Goal: Task Accomplishment & Management: Manage account settings

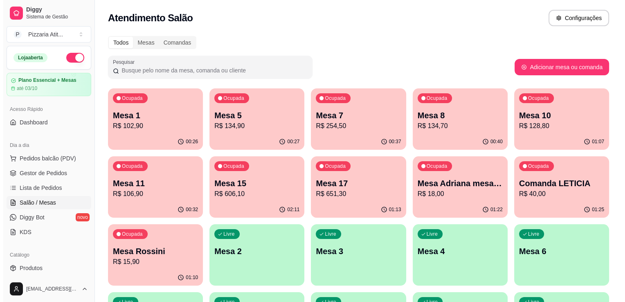
scroll to position [65, 0]
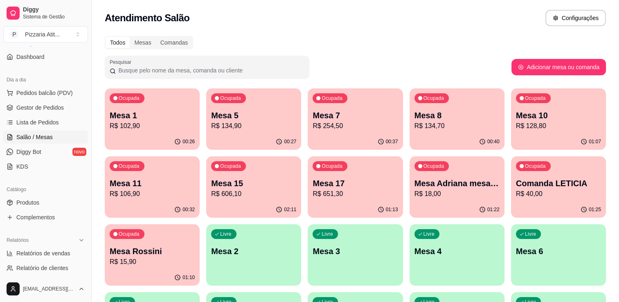
click at [144, 184] on p "Mesa 11" at bounding box center [152, 182] width 85 height 11
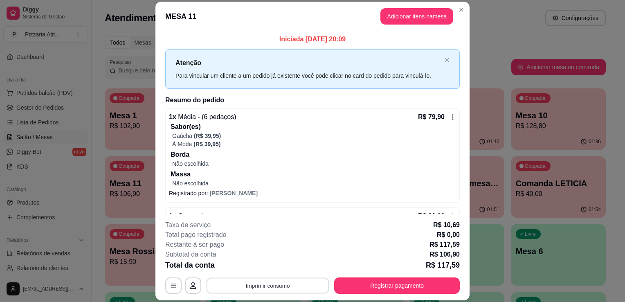
click at [256, 281] on button "Imprimir consumo" at bounding box center [268, 286] width 123 height 16
click at [262, 267] on button "IMPRESSORA" at bounding box center [266, 267] width 57 height 13
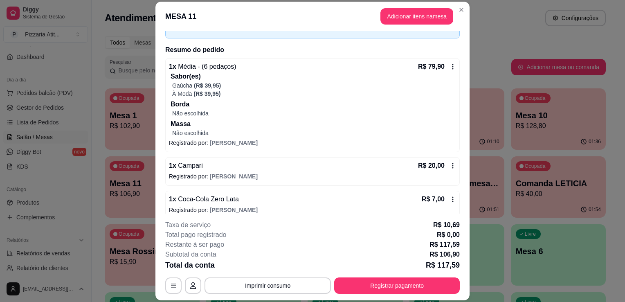
scroll to position [58, 0]
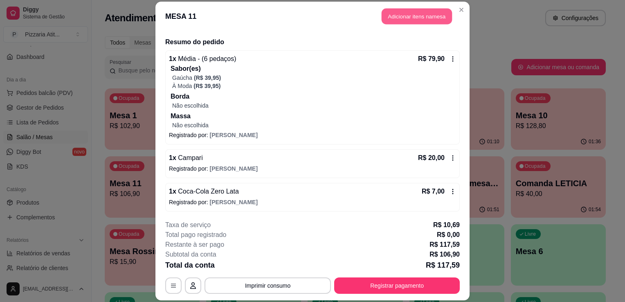
click at [427, 19] on button "Adicionar itens na mesa" at bounding box center [417, 16] width 70 height 16
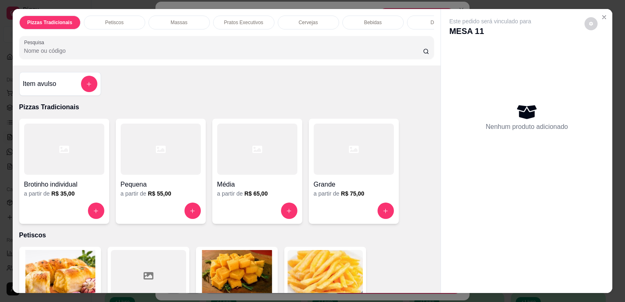
click at [348, 38] on div "Pizzas Tradicionais Petiscos Massas Pratos Executivos Cervejas Bebidas Doses Dr…" at bounding box center [227, 37] width 428 height 56
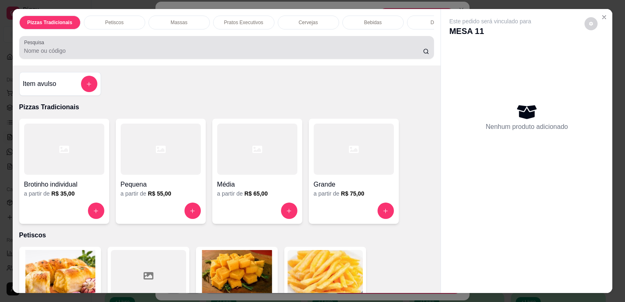
click at [326, 59] on div "Pesquisa" at bounding box center [226, 47] width 415 height 23
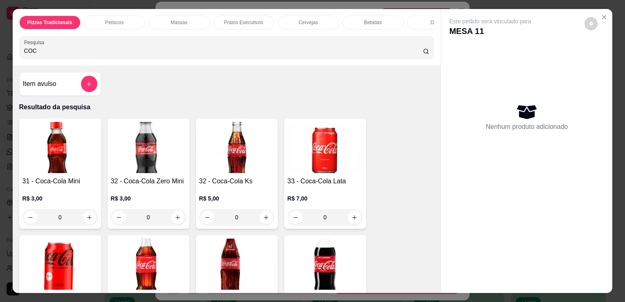
type input "COC"
click at [336, 249] on img at bounding box center [325, 263] width 75 height 51
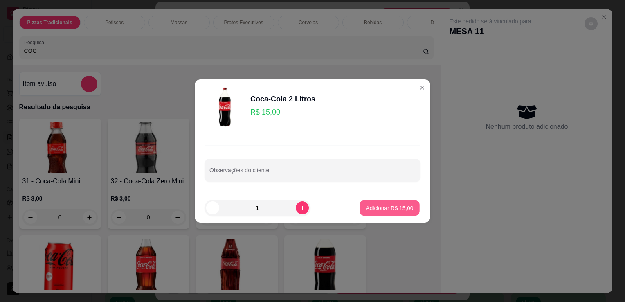
click at [393, 211] on p "Adicionar R$ 15,00" at bounding box center [389, 208] width 47 height 8
type input "1"
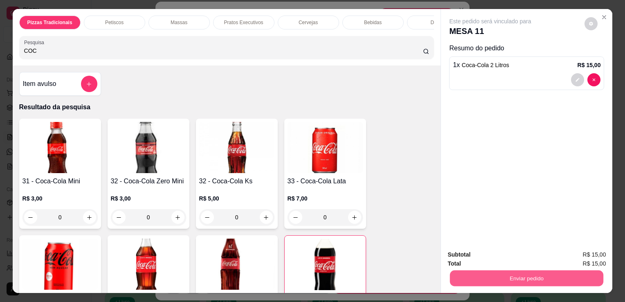
click at [472, 272] on button "Enviar pedido" at bounding box center [526, 278] width 153 height 16
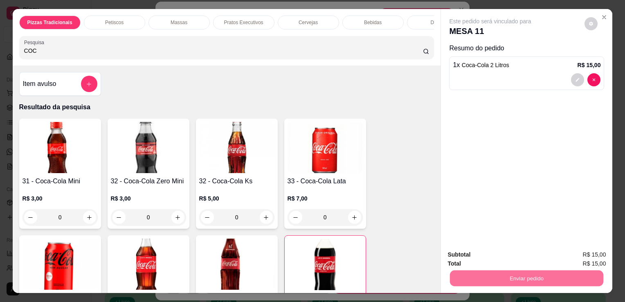
click at [479, 259] on button "Não registrar e enviar pedido" at bounding box center [499, 254] width 83 height 15
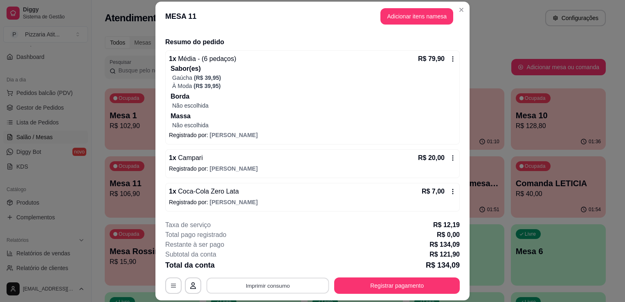
click at [284, 278] on button "Imprimir consumo" at bounding box center [268, 286] width 123 height 16
click at [280, 265] on button "IMPRESSORA" at bounding box center [266, 267] width 57 height 13
click at [354, 292] on button "Registrar pagamento" at bounding box center [397, 286] width 122 height 16
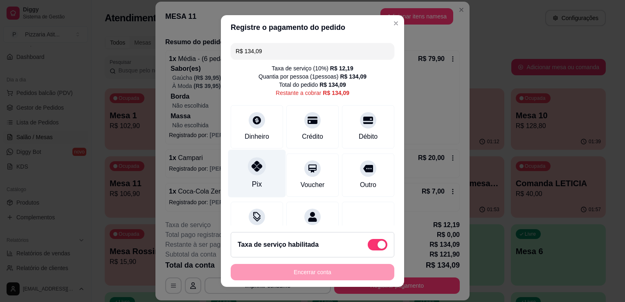
click at [257, 182] on div "Pix" at bounding box center [257, 174] width 58 height 48
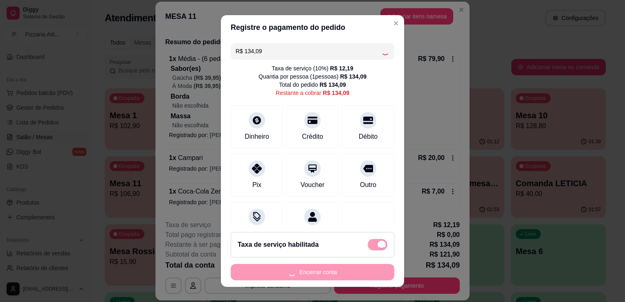
type input "R$ 0,00"
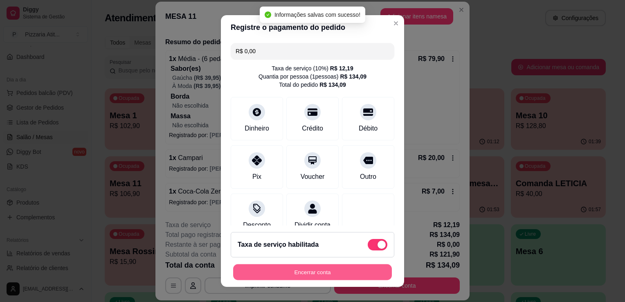
click at [294, 269] on button "Encerrar conta" at bounding box center [312, 272] width 159 height 16
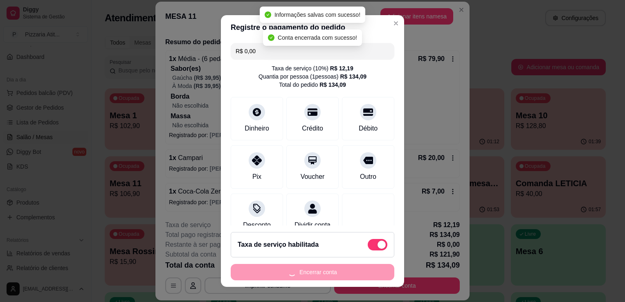
scroll to position [0, 0]
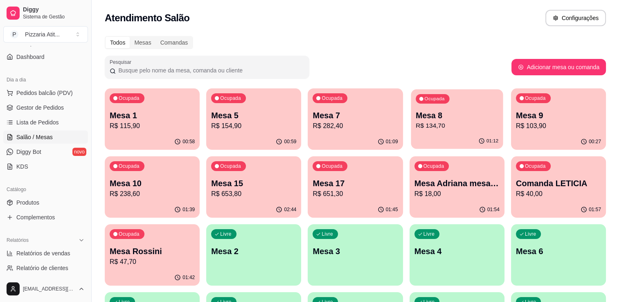
click at [418, 126] on p "R$ 134,70" at bounding box center [457, 125] width 83 height 9
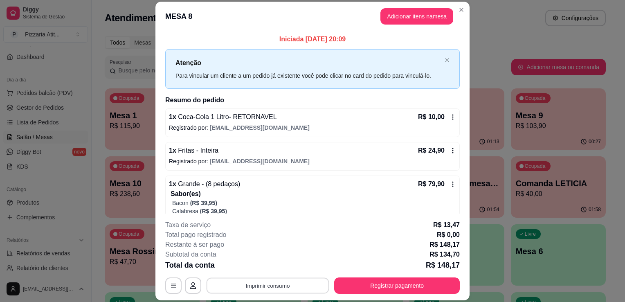
click at [293, 288] on button "Imprimir consumo" at bounding box center [268, 286] width 123 height 16
click at [286, 264] on button "IMPRESSORA" at bounding box center [266, 267] width 57 height 13
click at [358, 286] on button "Registrar pagamento" at bounding box center [397, 286] width 122 height 16
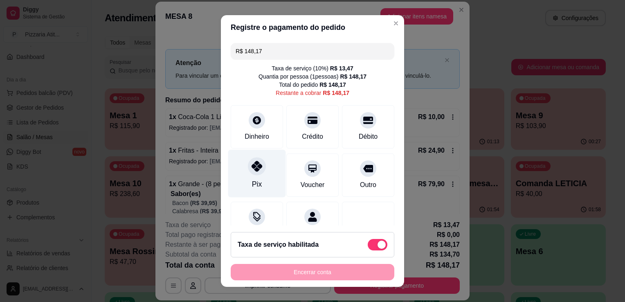
click at [261, 173] on div "Pix" at bounding box center [257, 174] width 58 height 48
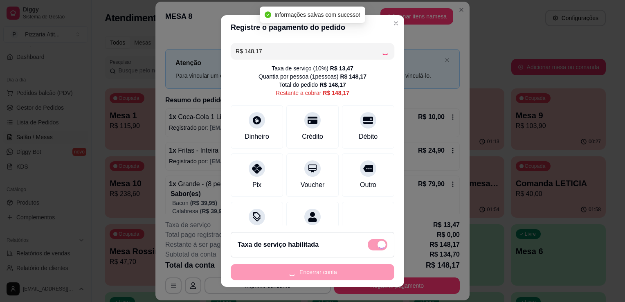
type input "R$ 0,00"
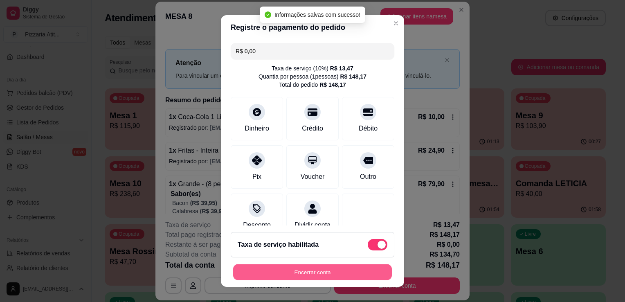
click at [319, 272] on button "Encerrar conta" at bounding box center [312, 272] width 159 height 16
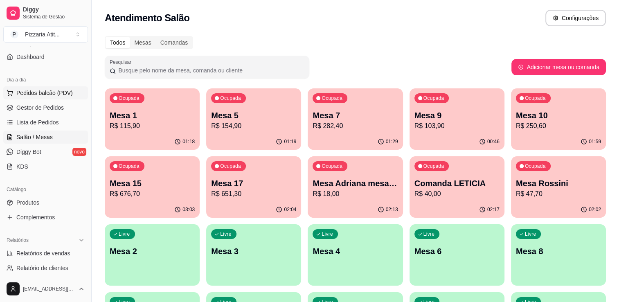
click at [32, 91] on span "Pedidos balcão (PDV)" at bounding box center [44, 93] width 56 height 8
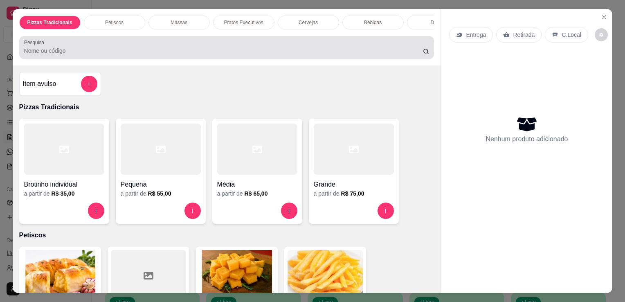
click at [118, 45] on div at bounding box center [226, 47] width 405 height 16
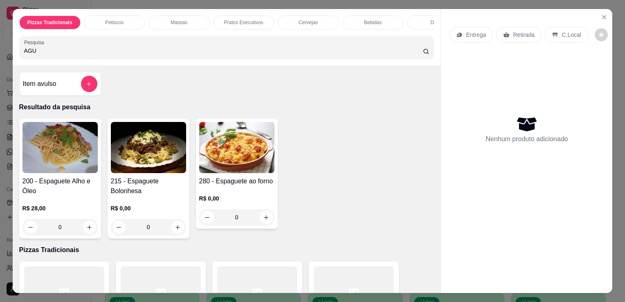
type input "AGU"
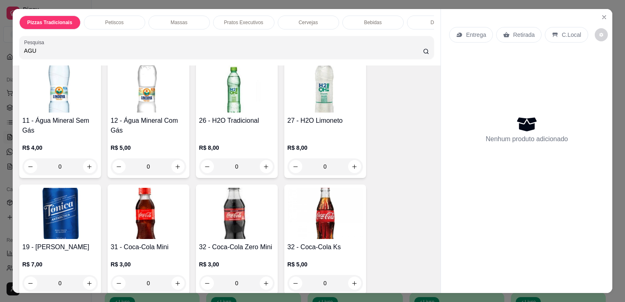
scroll to position [2041, 0]
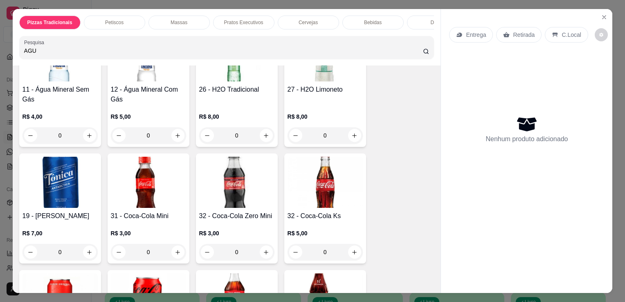
click at [69, 85] on h4 "11 - Água Mineral Sem Gás" at bounding box center [59, 95] width 75 height 20
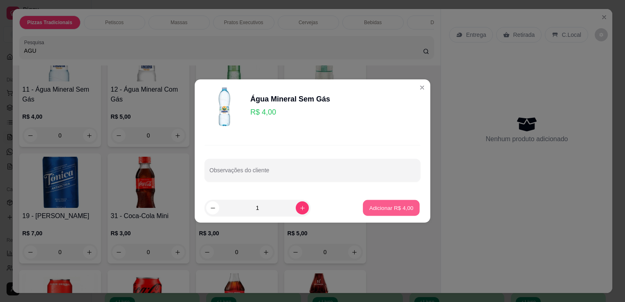
click at [374, 207] on p "Adicionar R$ 4,00" at bounding box center [391, 208] width 44 height 8
type input "1"
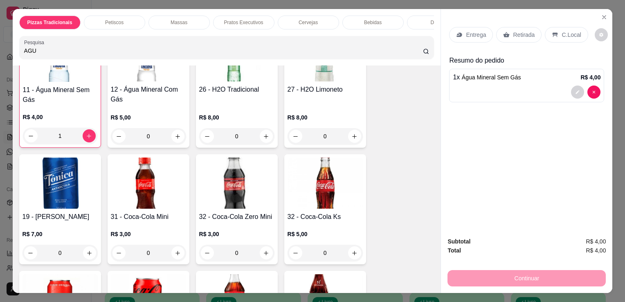
scroll to position [2042, 0]
click at [564, 31] on p "C.Local" at bounding box center [571, 35] width 19 height 8
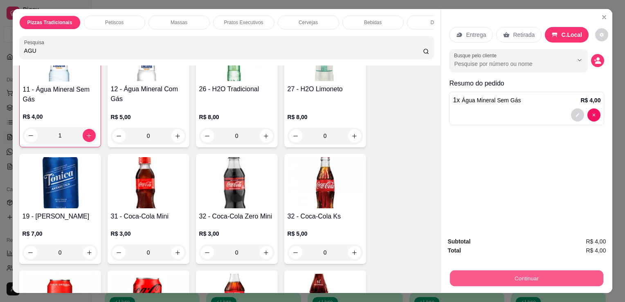
click at [503, 275] on button "Continuar" at bounding box center [526, 278] width 153 height 16
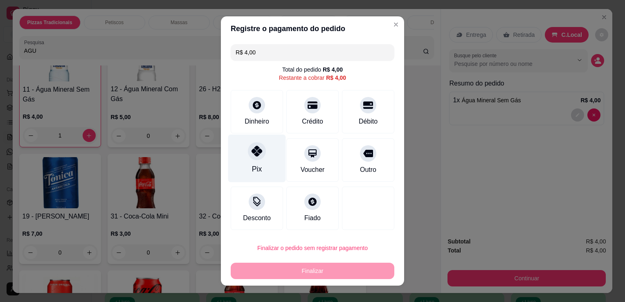
click at [256, 160] on div "Pix" at bounding box center [257, 159] width 58 height 48
type input "R$ 0,00"
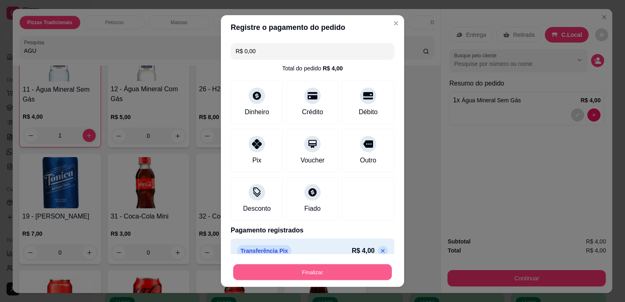
click at [317, 274] on button "Finalizar" at bounding box center [312, 272] width 159 height 16
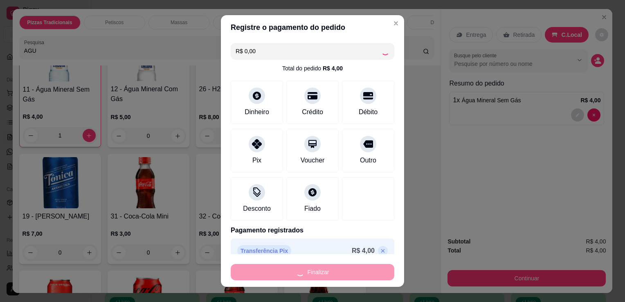
type input "0"
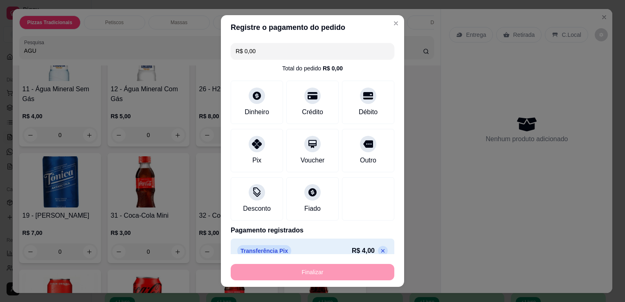
type input "-R$ 4,00"
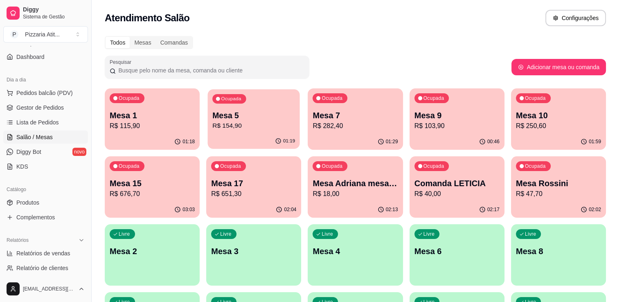
click at [260, 104] on div "Ocupada Mesa 5 R$ 154,90" at bounding box center [254, 111] width 92 height 44
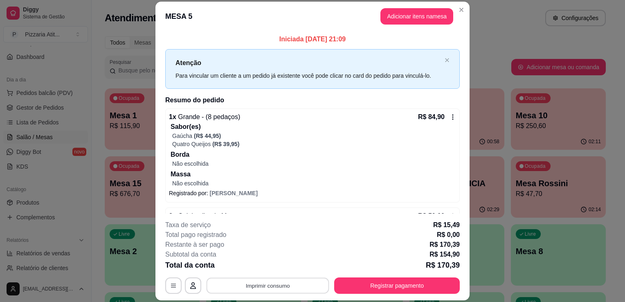
click at [247, 289] on button "Imprimir consumo" at bounding box center [268, 286] width 123 height 16
click at [247, 272] on button "IMPRESSORA" at bounding box center [266, 267] width 57 height 13
click at [370, 287] on button "Registrar pagamento" at bounding box center [397, 286] width 122 height 16
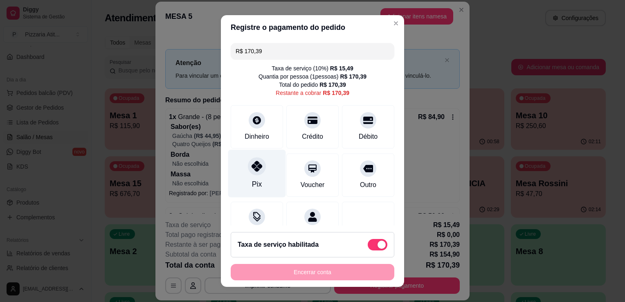
click at [265, 173] on div "Pix" at bounding box center [257, 174] width 58 height 48
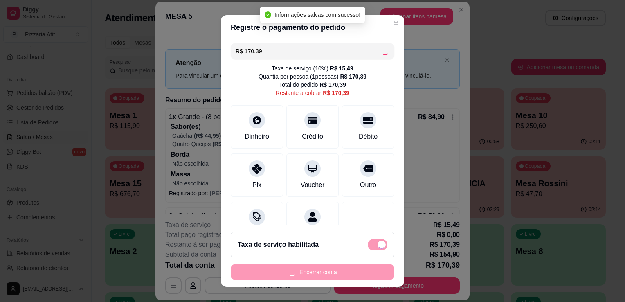
type input "R$ 0,00"
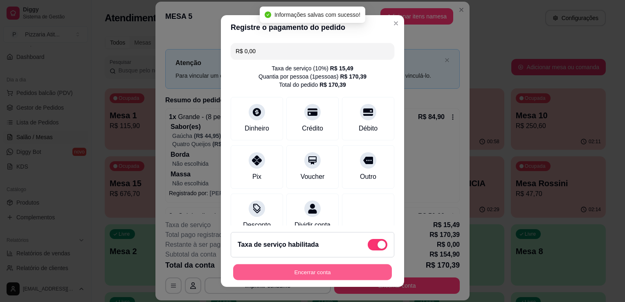
click at [327, 271] on button "Encerrar conta" at bounding box center [312, 272] width 159 height 16
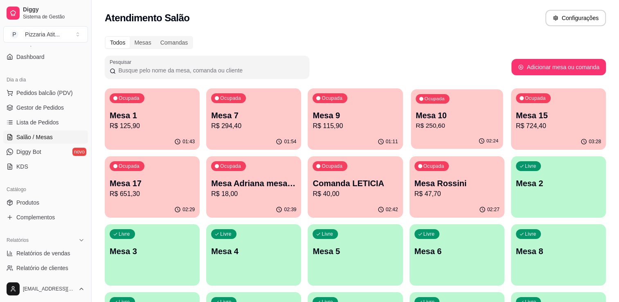
click at [466, 116] on p "Mesa 10" at bounding box center [457, 115] width 83 height 11
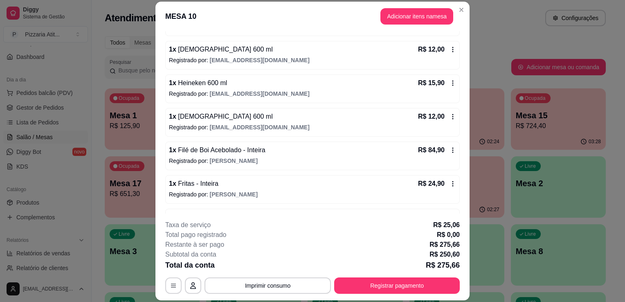
scroll to position [193, 0]
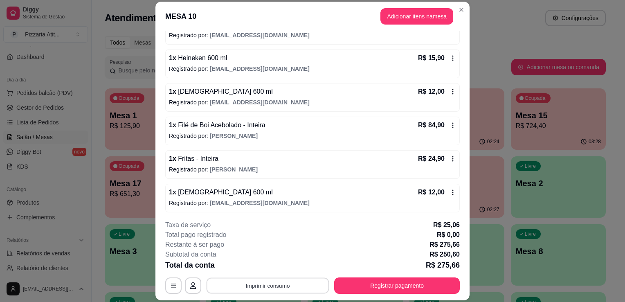
click at [296, 281] on button "Imprimir consumo" at bounding box center [268, 286] width 123 height 16
click at [275, 263] on button "IMPRESSORA" at bounding box center [266, 267] width 57 height 13
click at [393, 14] on button "Adicionar itens na mesa" at bounding box center [417, 16] width 70 height 16
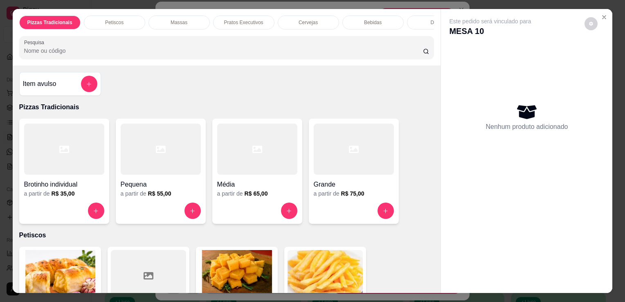
click at [348, 55] on input "Pesquisa" at bounding box center [223, 51] width 399 height 8
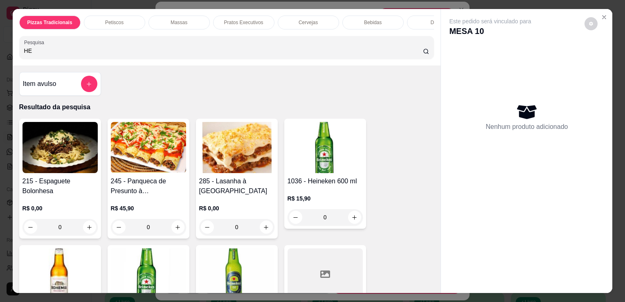
type input "HE"
click at [343, 181] on h4 "1036 - Heineken 600 ml" at bounding box center [325, 181] width 75 height 10
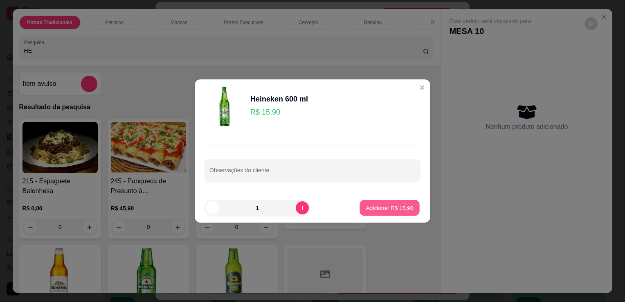
click at [381, 214] on button "Adicionar R$ 15,90" at bounding box center [389, 208] width 60 height 16
type input "1"
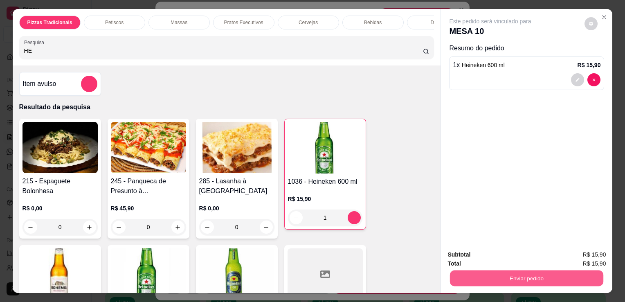
click at [451, 270] on button "Enviar pedido" at bounding box center [526, 278] width 153 height 16
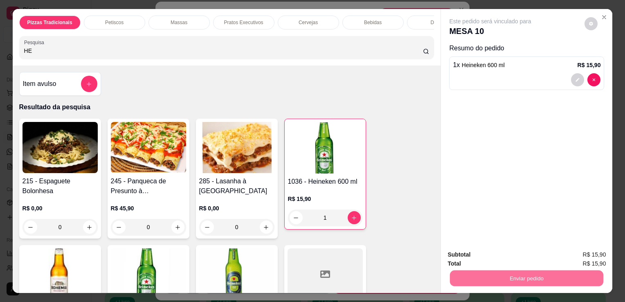
click at [465, 256] on button "Não registrar e enviar pedido" at bounding box center [499, 254] width 83 height 15
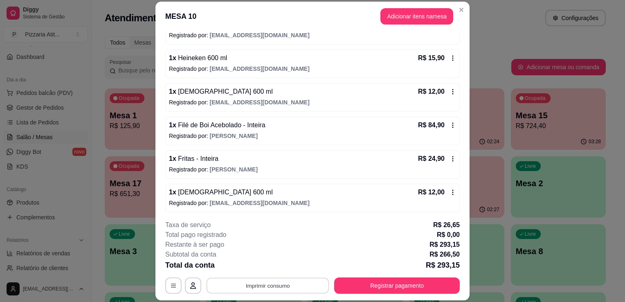
click at [283, 285] on button "Imprimir consumo" at bounding box center [268, 286] width 123 height 16
click at [270, 267] on button "IMPRESSORA" at bounding box center [266, 267] width 57 height 13
click at [390, 20] on button "Adicionar itens na mesa" at bounding box center [416, 16] width 73 height 16
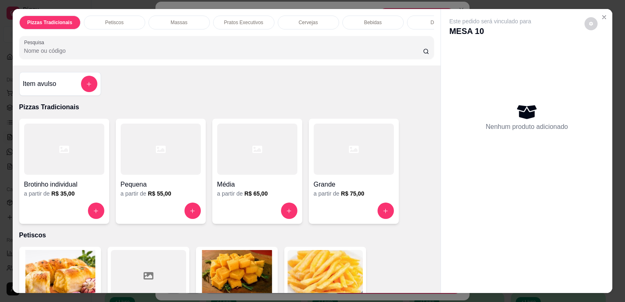
scroll to position [1, 0]
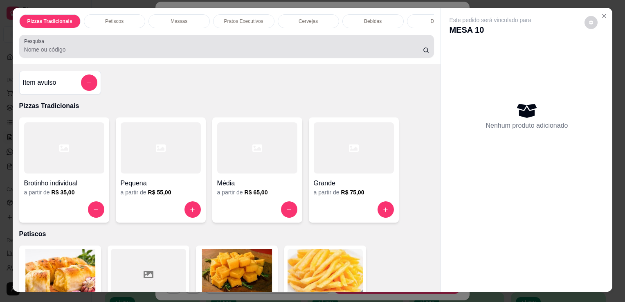
click at [335, 47] on div at bounding box center [226, 46] width 405 height 16
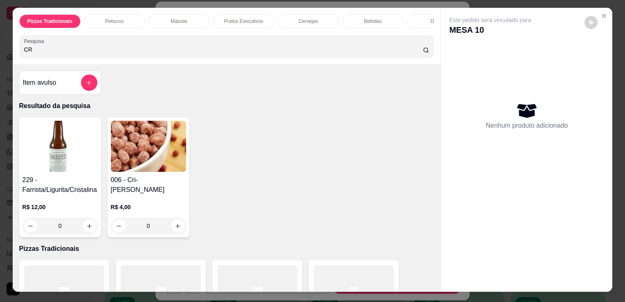
type input "C"
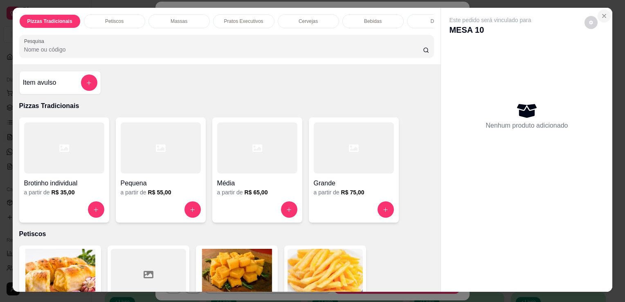
click at [607, 10] on button "Close" at bounding box center [604, 15] width 13 height 13
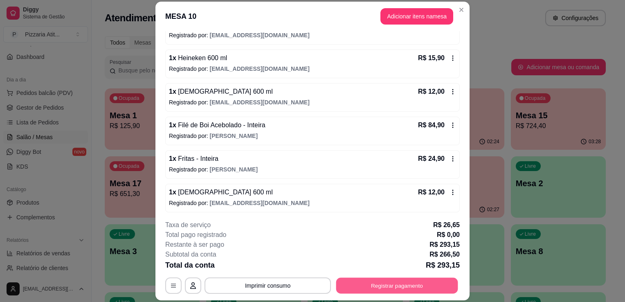
click at [390, 286] on button "Registrar pagamento" at bounding box center [397, 286] width 122 height 16
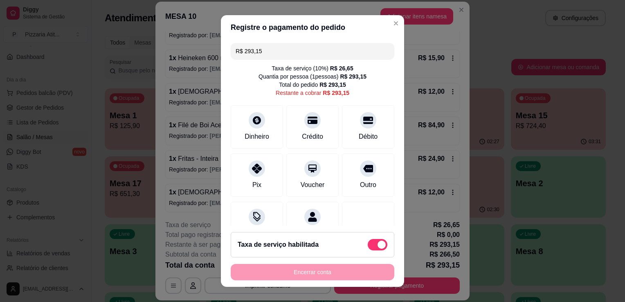
click at [306, 46] on input "R$ 293,15" at bounding box center [313, 51] width 154 height 16
click at [348, 142] on div "Débito" at bounding box center [368, 125] width 58 height 48
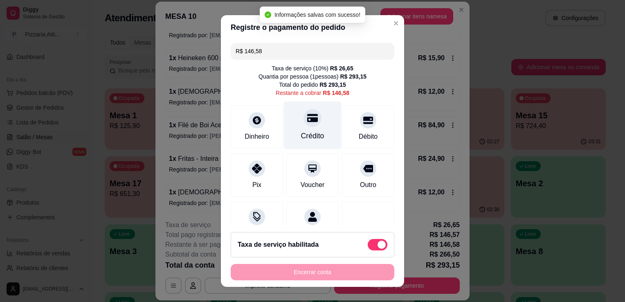
click at [316, 145] on div "Crédito" at bounding box center [313, 125] width 58 height 48
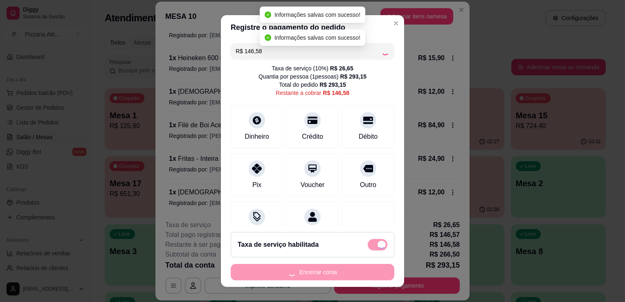
type input "R$ 0,00"
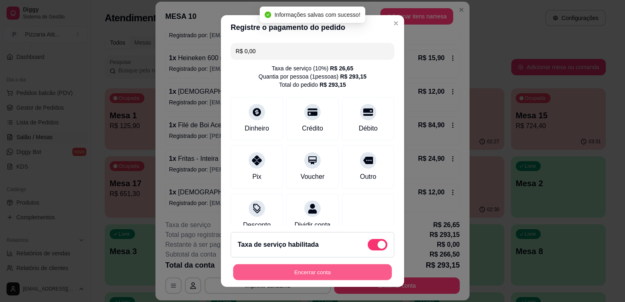
click at [342, 274] on button "Encerrar conta" at bounding box center [312, 272] width 159 height 16
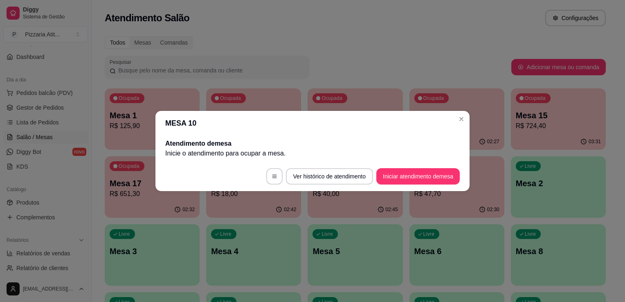
scroll to position [0, 0]
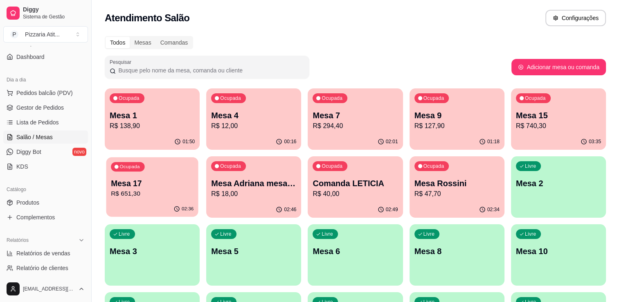
click at [148, 195] on p "R$ 651,30" at bounding box center [152, 193] width 83 height 9
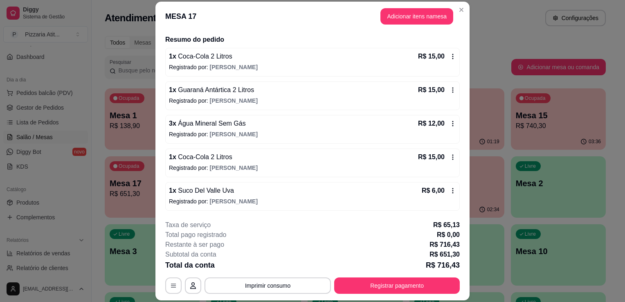
scroll to position [52, 0]
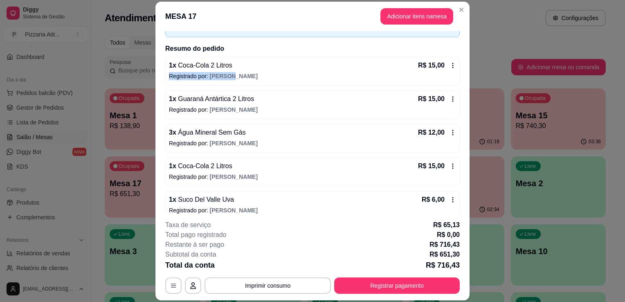
drag, startPoint x: 446, startPoint y: 65, endPoint x: 460, endPoint y: 71, distance: 15.0
click at [460, 71] on div "Iniciada [DATE] 20:09 Atenção Para vincular um cliente a um pedido já existente…" at bounding box center [312, 122] width 314 height 183
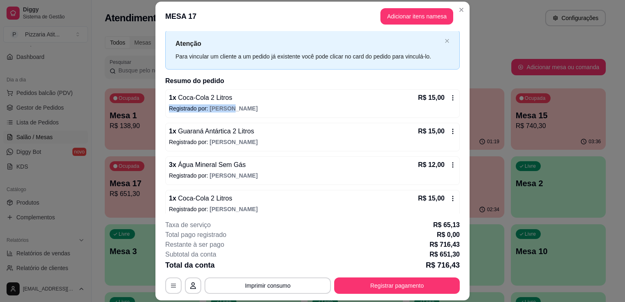
scroll to position [0, 0]
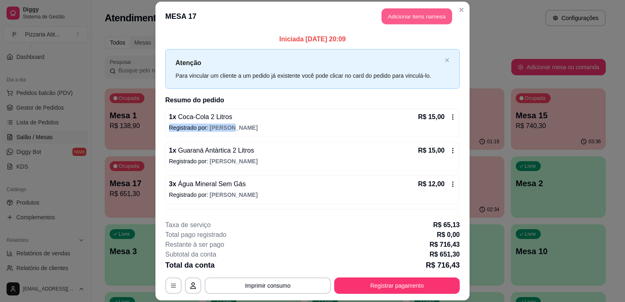
click at [420, 20] on button "Adicionar itens na mesa" at bounding box center [417, 16] width 70 height 16
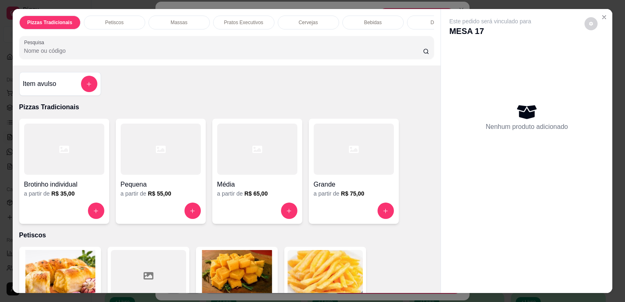
click at [379, 55] on input "Pesquisa" at bounding box center [223, 51] width 399 height 8
click at [601, 14] on icon "Close" at bounding box center [604, 17] width 7 height 7
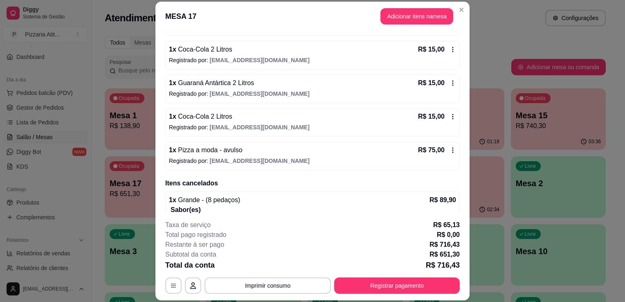
scroll to position [404, 0]
click at [319, 280] on button "Imprimir consumo" at bounding box center [268, 286] width 123 height 16
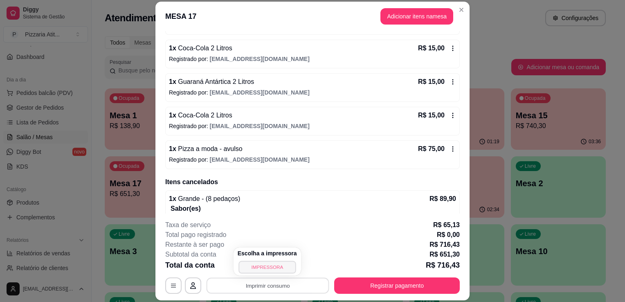
click at [276, 261] on button "IMPRESSORA" at bounding box center [266, 267] width 57 height 13
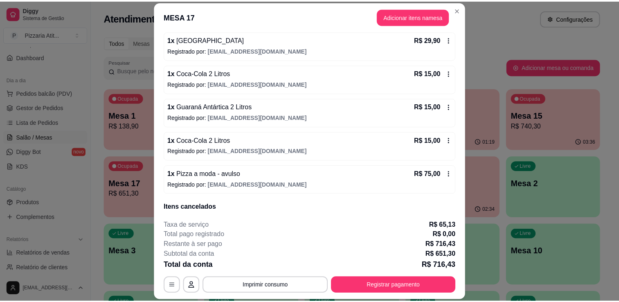
scroll to position [378, 0]
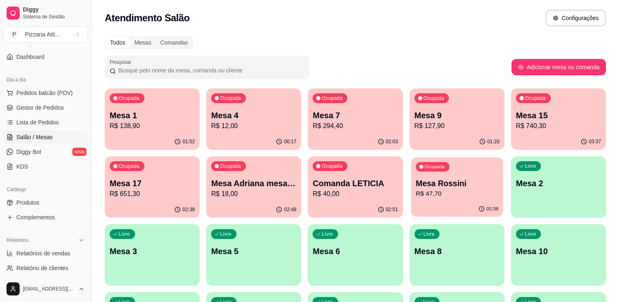
click at [460, 193] on p "R$ 47,70" at bounding box center [457, 193] width 83 height 9
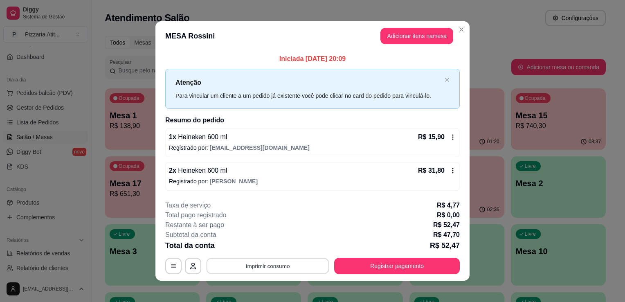
click at [295, 266] on button "Imprimir consumo" at bounding box center [268, 266] width 123 height 16
click at [459, 27] on icon "Close" at bounding box center [461, 29] width 7 height 7
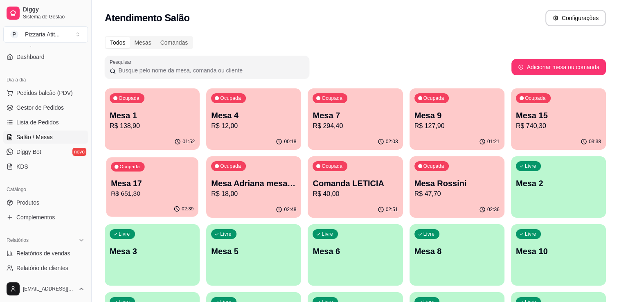
click at [159, 180] on p "Mesa 17" at bounding box center [152, 183] width 83 height 11
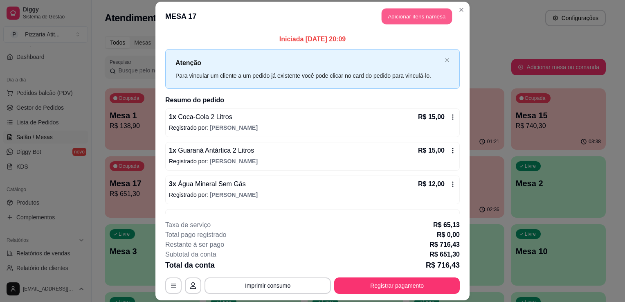
click at [406, 17] on button "Adicionar itens na mesa" at bounding box center [417, 16] width 70 height 16
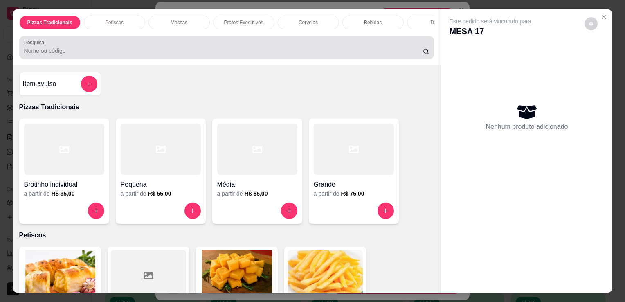
click at [288, 59] on div "Pesquisa" at bounding box center [226, 47] width 415 height 23
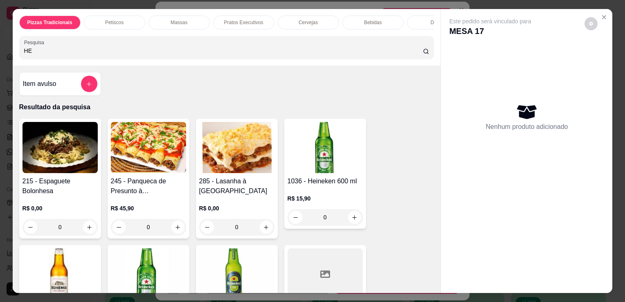
type input "HE"
click at [339, 136] on img at bounding box center [325, 147] width 75 height 51
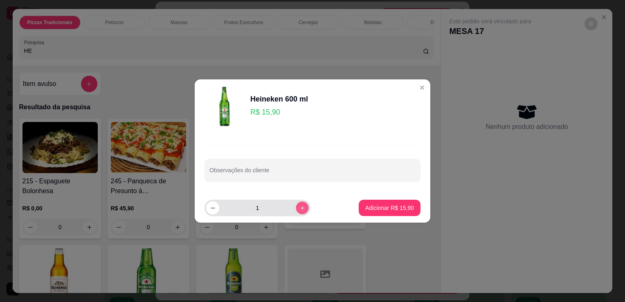
click at [296, 202] on button "increase-product-quantity" at bounding box center [302, 207] width 13 height 13
type input "3"
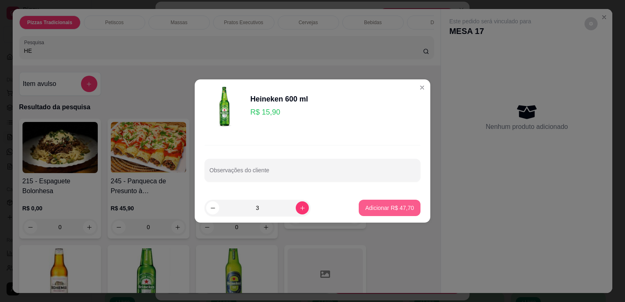
click at [365, 208] on p "Adicionar R$ 47,70" at bounding box center [389, 208] width 49 height 8
type input "3"
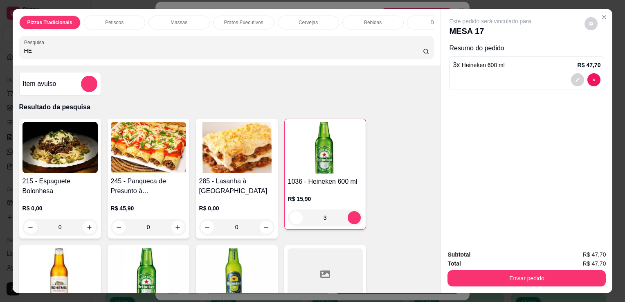
click at [342, 55] on input "HE" at bounding box center [223, 51] width 399 height 8
type input "H"
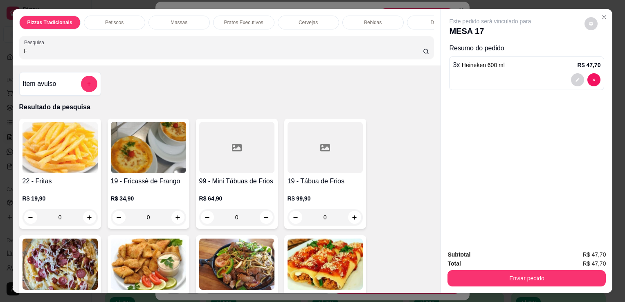
type input "F"
click at [58, 168] on img at bounding box center [59, 147] width 75 height 51
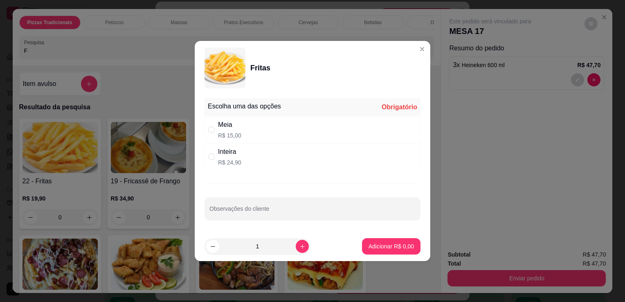
click at [231, 156] on div "Inteira" at bounding box center [229, 152] width 23 height 10
radio input "true"
click at [296, 250] on button "increase-product-quantity" at bounding box center [302, 246] width 13 height 13
click at [212, 249] on icon "decrease-product-quantity" at bounding box center [213, 246] width 6 height 6
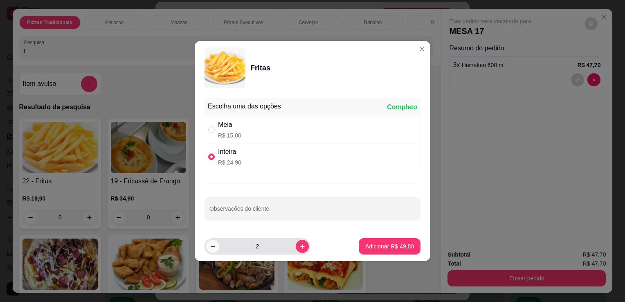
click at [212, 249] on icon "decrease-product-quantity" at bounding box center [213, 246] width 6 height 6
type input "0"
click at [232, 130] on div "Meia R$ 15,00" at bounding box center [229, 130] width 23 height 20
radio input "true"
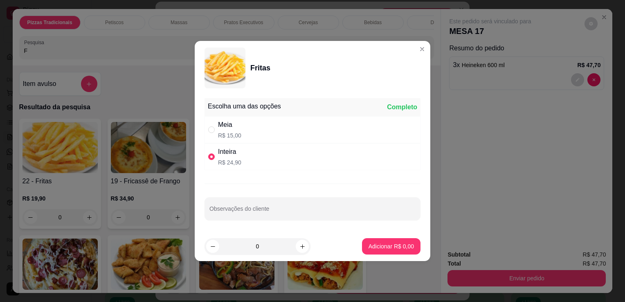
radio input "false"
click at [299, 245] on button "increase-product-quantity" at bounding box center [302, 246] width 13 height 13
type input "3"
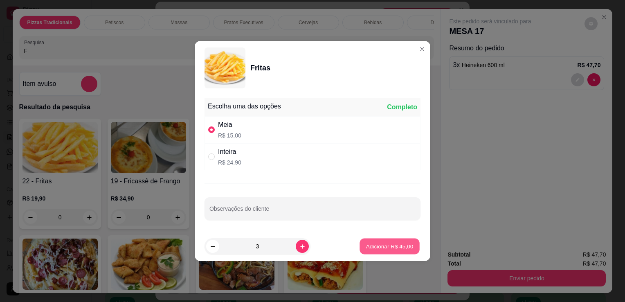
click at [378, 244] on p "Adicionar R$ 45,00" at bounding box center [389, 246] width 47 height 8
type input "3"
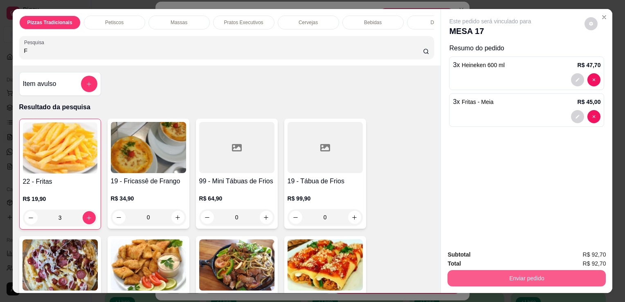
click at [458, 274] on button "Enviar pedido" at bounding box center [526, 278] width 158 height 16
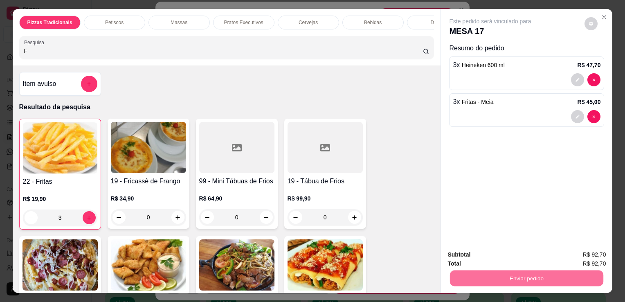
click at [473, 254] on button "Não registrar e enviar pedido" at bounding box center [499, 254] width 83 height 15
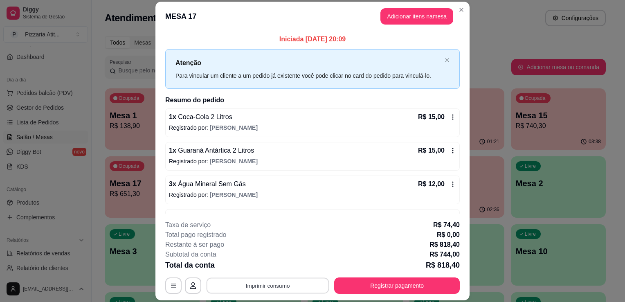
click at [281, 290] on button "Imprimir consumo" at bounding box center [268, 286] width 123 height 16
click at [275, 271] on button "IMPRESSORA" at bounding box center [266, 267] width 57 height 13
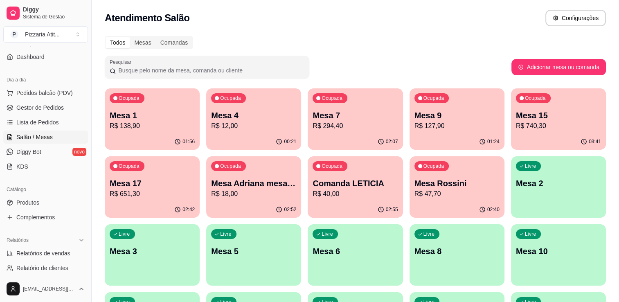
click at [263, 125] on p "R$ 12,00" at bounding box center [253, 126] width 85 height 10
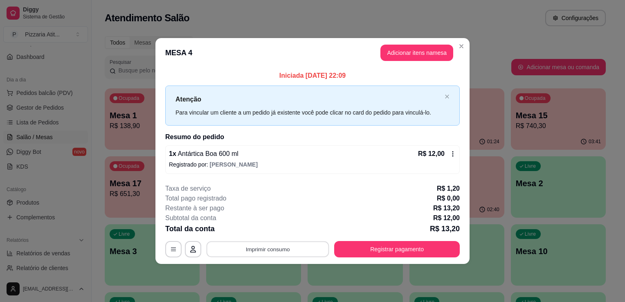
click at [293, 253] on button "Imprimir consumo" at bounding box center [268, 249] width 123 height 16
click at [427, 50] on button "Adicionar itens na mesa" at bounding box center [416, 53] width 73 height 16
click at [427, 50] on button "Adicionar itens na mesa" at bounding box center [417, 53] width 70 height 16
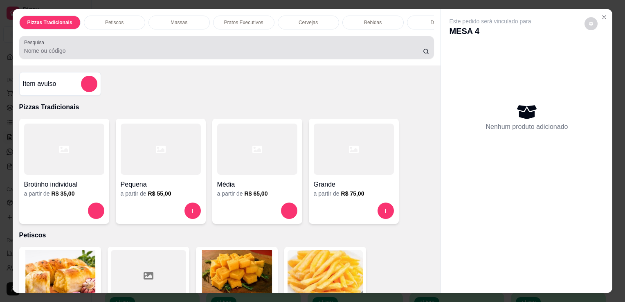
click at [375, 47] on div at bounding box center [226, 47] width 405 height 16
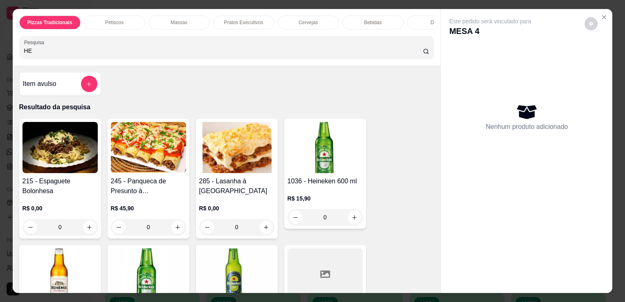
type input "HE"
click at [159, 267] on img at bounding box center [148, 273] width 75 height 51
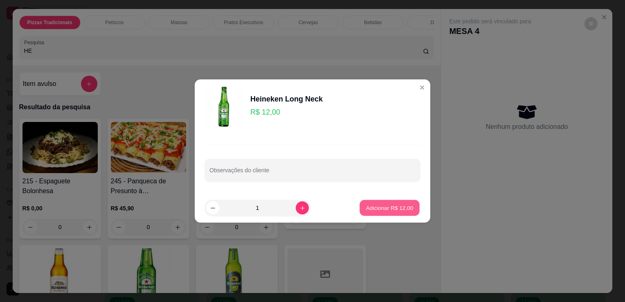
click at [376, 207] on p "Adicionar R$ 12,00" at bounding box center [389, 208] width 47 height 8
type input "1"
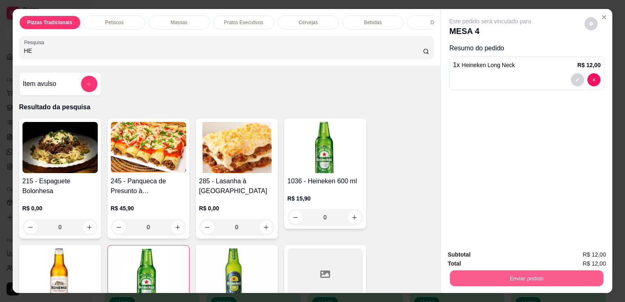
click at [481, 275] on button "Enviar pedido" at bounding box center [526, 278] width 153 height 16
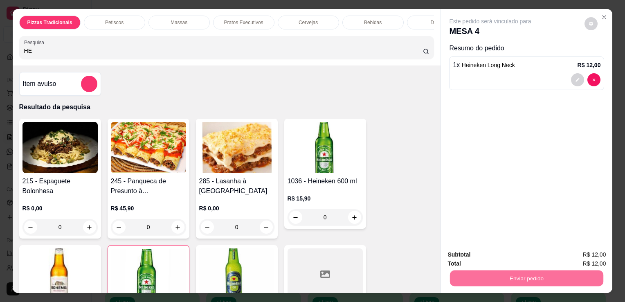
click at [479, 250] on button "Não registrar e enviar pedido" at bounding box center [499, 254] width 83 height 15
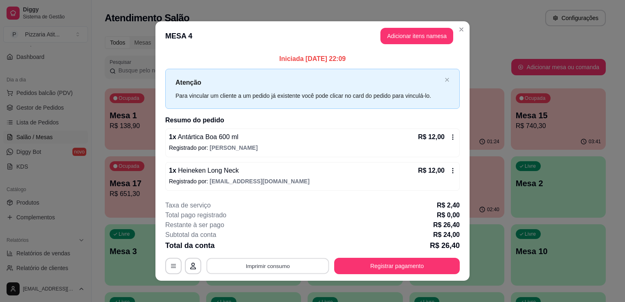
click at [290, 266] on button "Imprimir consumo" at bounding box center [268, 266] width 123 height 16
click at [276, 243] on button "IMPRESSORA" at bounding box center [266, 246] width 57 height 13
click at [392, 270] on button "Registrar pagamento" at bounding box center [397, 266] width 122 height 16
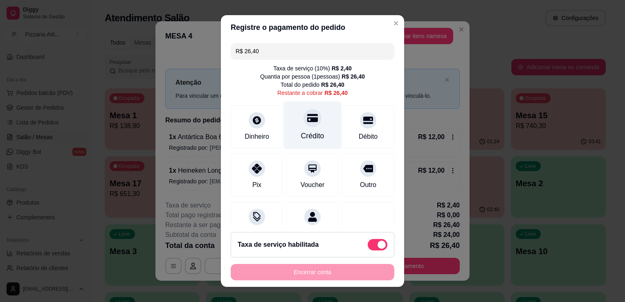
click at [303, 131] on div "Crédito" at bounding box center [312, 135] width 23 height 11
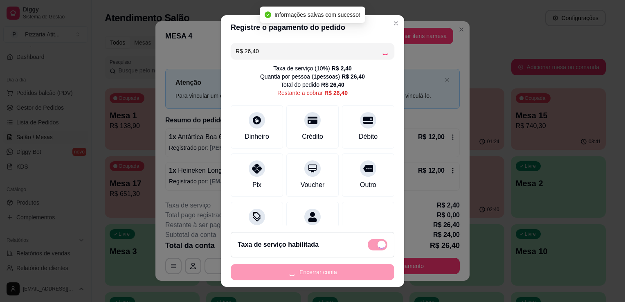
type input "R$ 0,00"
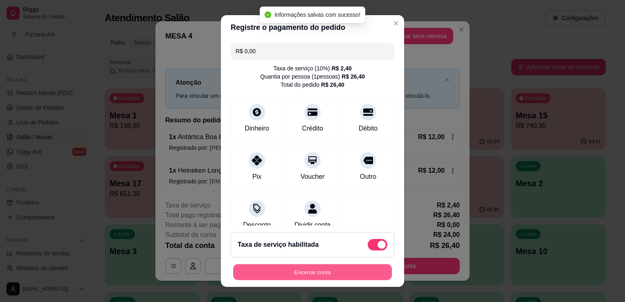
click at [318, 270] on button "Encerrar conta" at bounding box center [312, 272] width 159 height 16
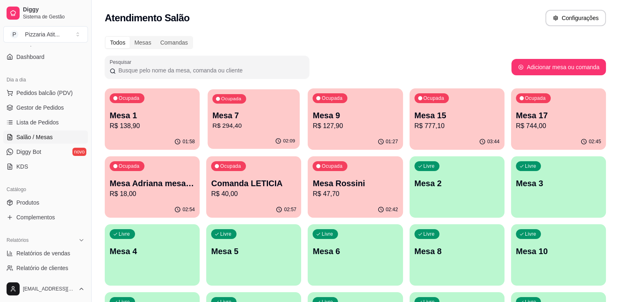
click at [256, 125] on p "R$ 294,40" at bounding box center [253, 125] width 83 height 9
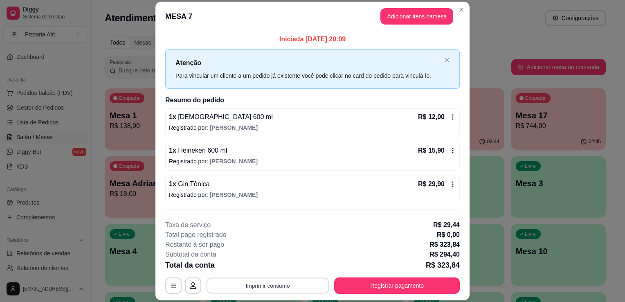
click at [252, 285] on button "Imprimir consumo" at bounding box center [268, 286] width 123 height 16
click at [258, 261] on div "Escolha a impressora IMPRESSORA" at bounding box center [267, 261] width 67 height 28
click at [261, 265] on button "IMPRESSORA" at bounding box center [266, 267] width 57 height 13
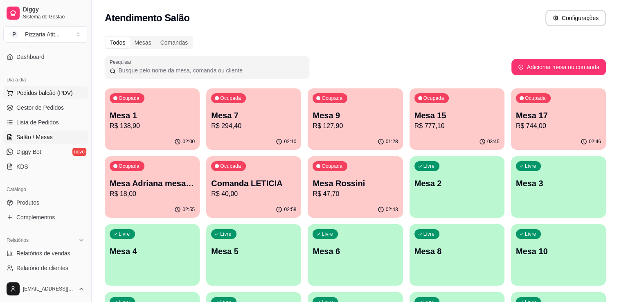
click at [54, 94] on span "Pedidos balcão (PDV)" at bounding box center [44, 93] width 56 height 8
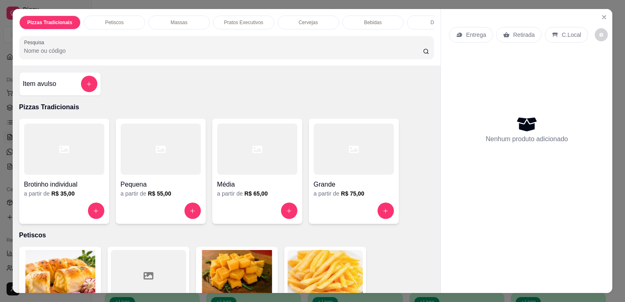
click at [321, 49] on input "Pesquisa" at bounding box center [223, 51] width 399 height 8
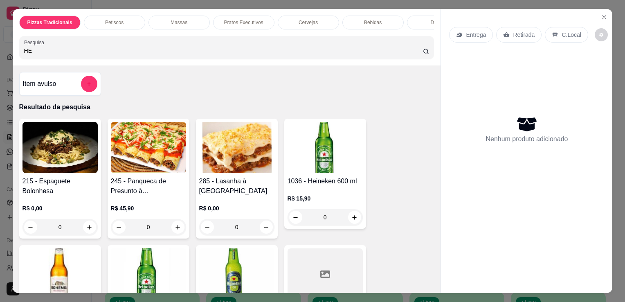
type input "HE"
click at [144, 273] on img at bounding box center [148, 273] width 75 height 51
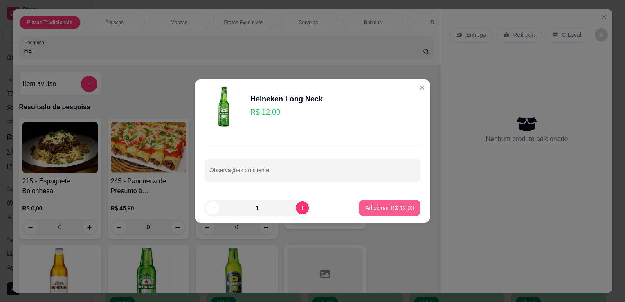
click at [376, 202] on button "Adicionar R$ 12,00" at bounding box center [390, 208] width 62 height 16
type input "1"
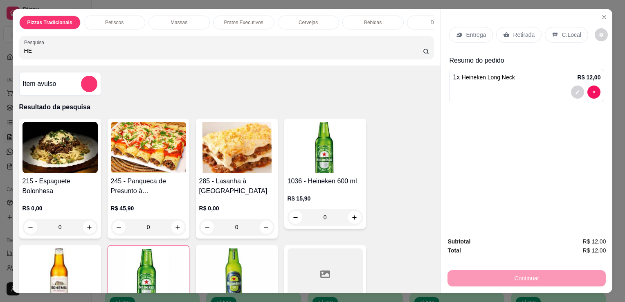
click at [555, 29] on div "C.Local" at bounding box center [566, 35] width 43 height 16
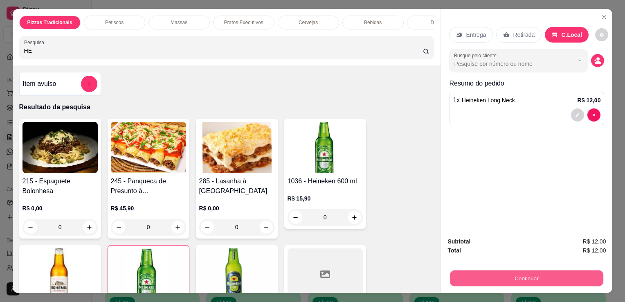
click at [514, 274] on button "Continuar" at bounding box center [526, 278] width 153 height 16
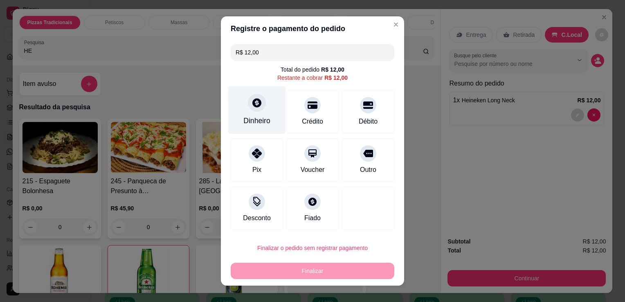
click at [252, 112] on div "Dinheiro" at bounding box center [257, 110] width 58 height 48
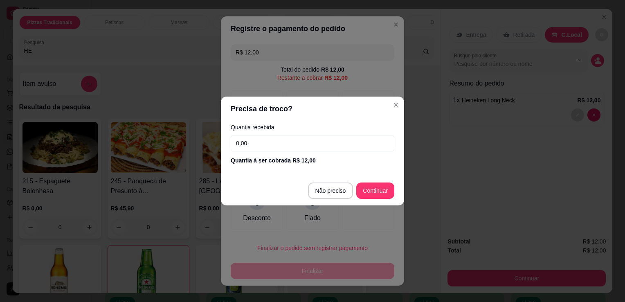
click at [281, 137] on input "0,00" at bounding box center [313, 143] width 164 height 16
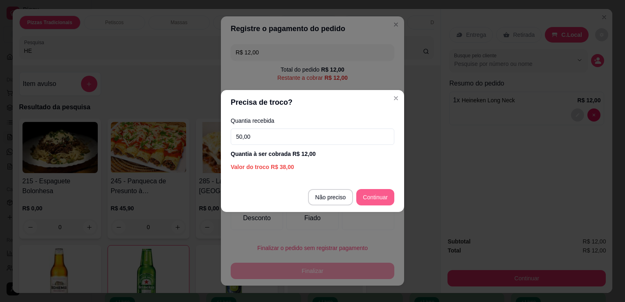
type input "50,00"
type input "R$ 0,00"
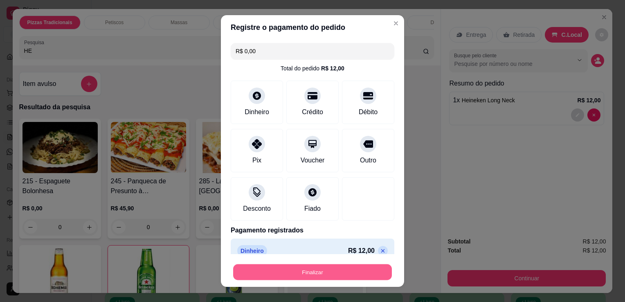
click at [341, 272] on button "Finalizar" at bounding box center [312, 272] width 159 height 16
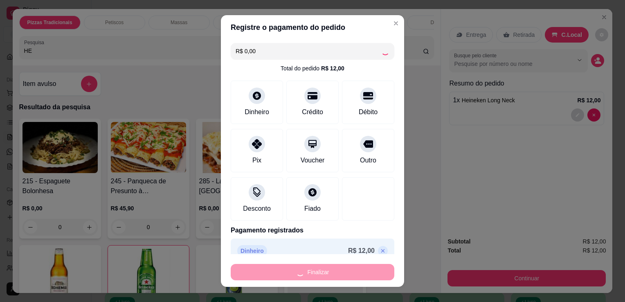
type input "0"
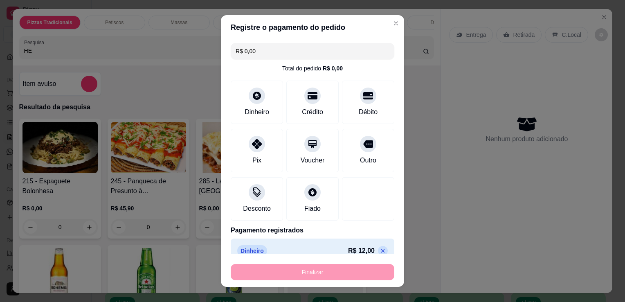
type input "-R$ 12,00"
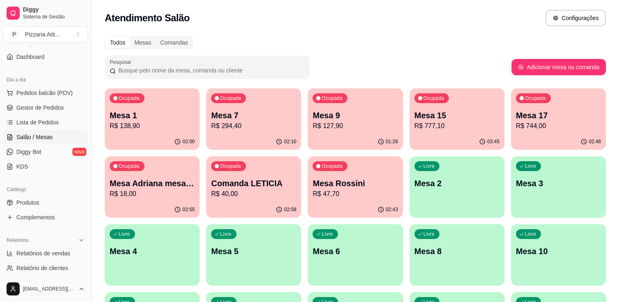
click at [245, 100] on div "Ocupada Mesa 7 R$ 294,40" at bounding box center [253, 110] width 95 height 45
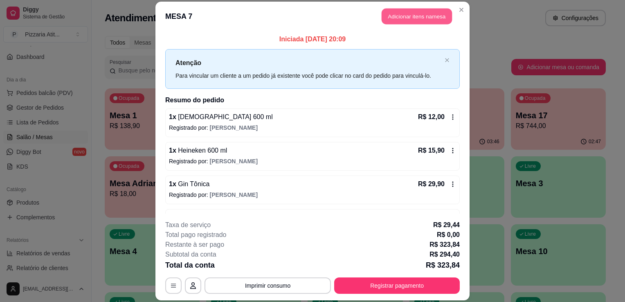
click at [405, 18] on button "Adicionar itens na mesa" at bounding box center [417, 16] width 70 height 16
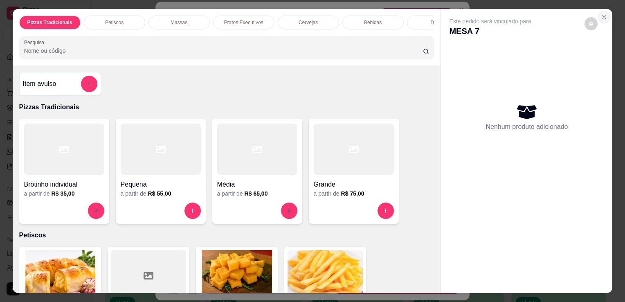
click at [604, 17] on icon "Close" at bounding box center [604, 17] width 7 height 7
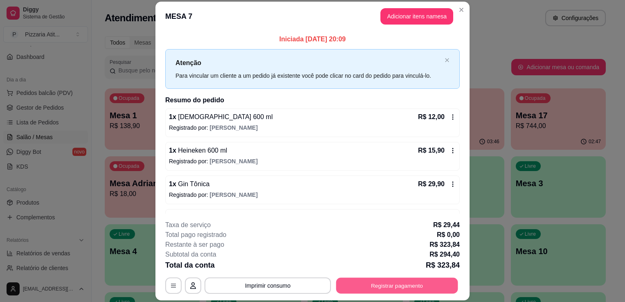
click at [413, 281] on button "Registrar pagamento" at bounding box center [397, 286] width 122 height 16
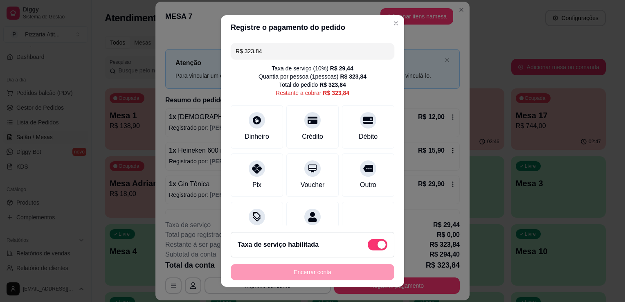
click at [286, 53] on input "R$ 323,84" at bounding box center [313, 51] width 154 height 16
click at [239, 125] on div "Dinheiro" at bounding box center [257, 125] width 58 height 48
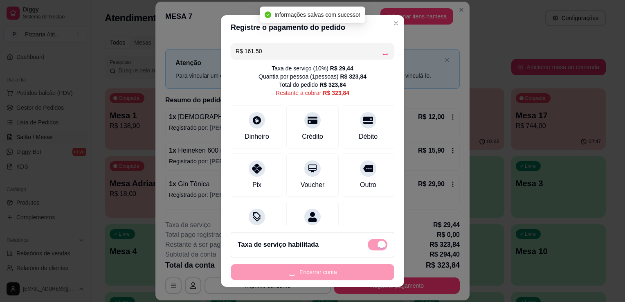
type input "R$ 162,34"
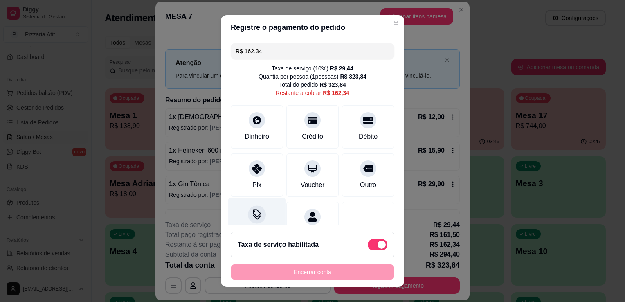
click at [254, 209] on icon at bounding box center [257, 214] width 11 height 11
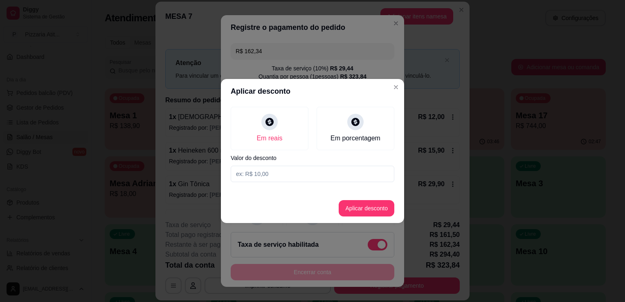
click at [293, 172] on input at bounding box center [313, 174] width 164 height 16
type input "0,84"
click at [349, 208] on button "Aplicar desconto" at bounding box center [367, 208] width 54 height 16
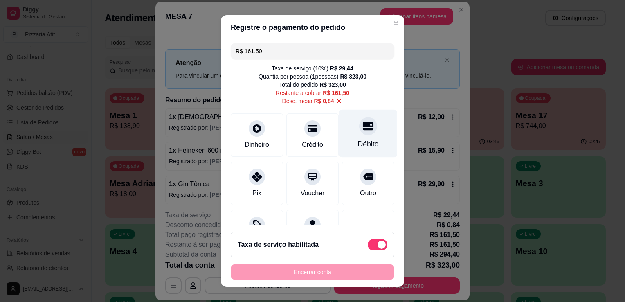
click at [354, 137] on div "Débito" at bounding box center [368, 134] width 58 height 48
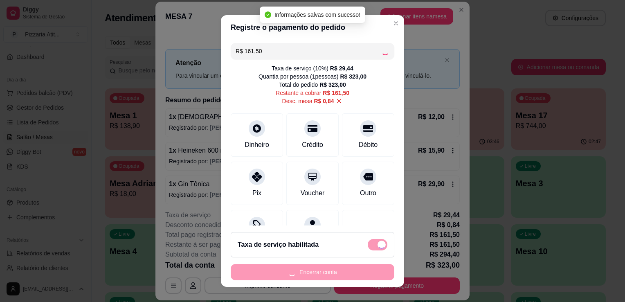
type input "R$ 0,00"
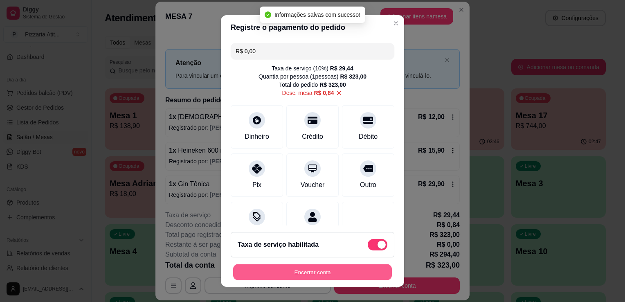
click at [311, 271] on button "Encerrar conta" at bounding box center [312, 272] width 159 height 16
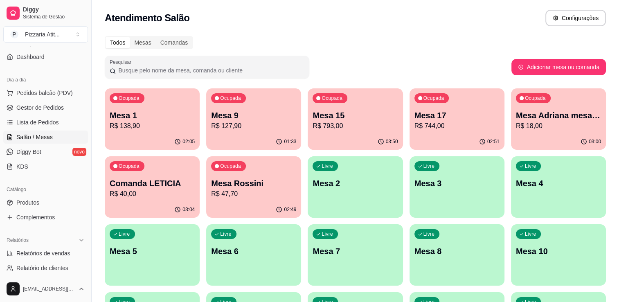
click at [435, 128] on p "R$ 744,00" at bounding box center [456, 126] width 85 height 10
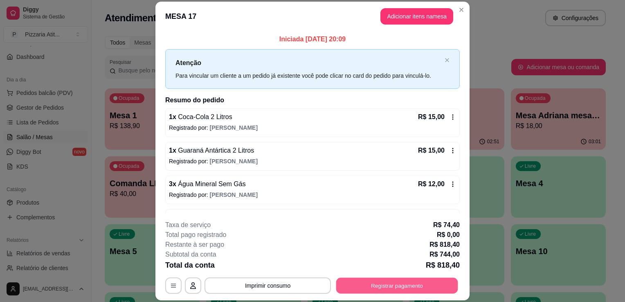
click at [386, 285] on button "Registrar pagamento" at bounding box center [397, 286] width 122 height 16
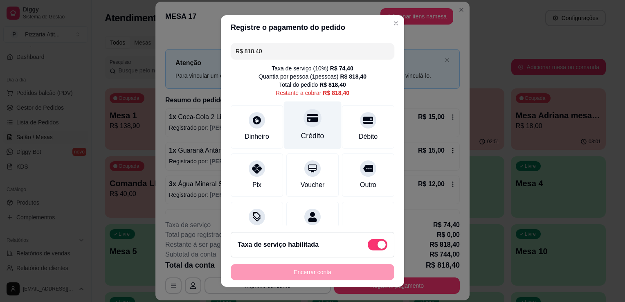
click at [307, 142] on div "Crédito" at bounding box center [313, 125] width 58 height 48
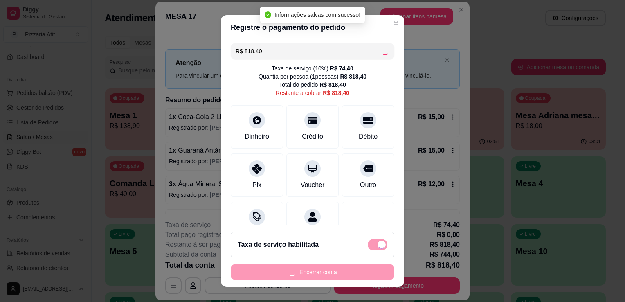
type input "R$ 0,00"
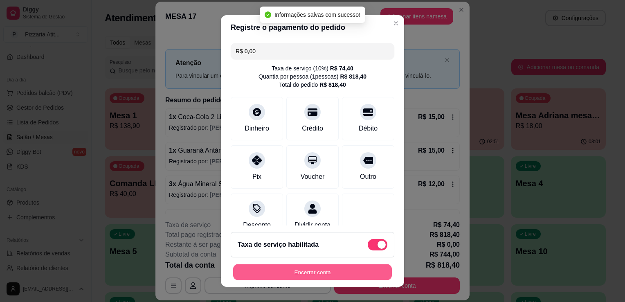
click at [339, 272] on button "Encerrar conta" at bounding box center [312, 272] width 159 height 16
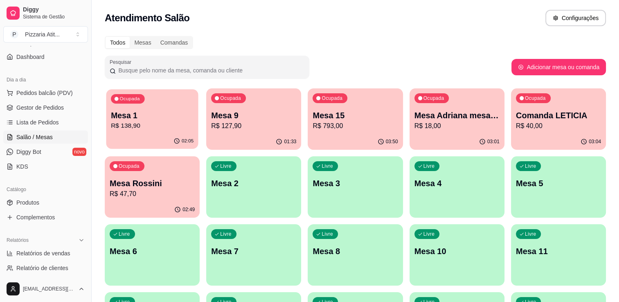
click at [167, 123] on p "R$ 138,90" at bounding box center [152, 125] width 83 height 9
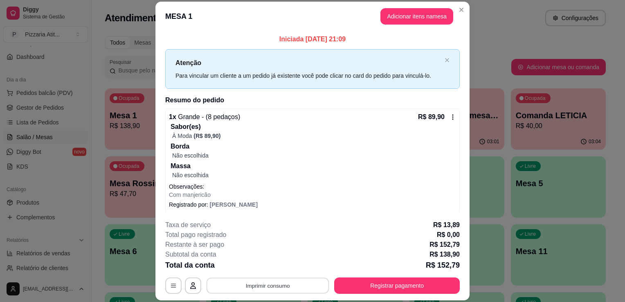
click at [262, 283] on button "Imprimir consumo" at bounding box center [268, 286] width 123 height 16
click at [262, 264] on button "IMPRESSORA" at bounding box center [266, 267] width 57 height 13
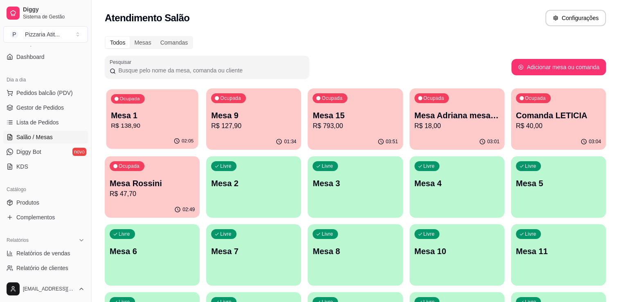
click at [139, 130] on p "R$ 138,90" at bounding box center [152, 125] width 83 height 9
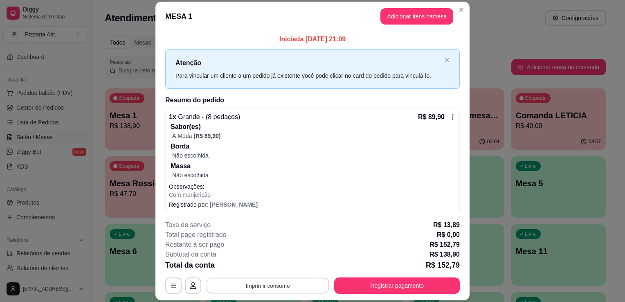
click at [295, 284] on button "Imprimir consumo" at bounding box center [268, 286] width 123 height 16
click at [282, 266] on button "IMPRESSORA" at bounding box center [266, 267] width 57 height 13
click at [350, 284] on button "Registrar pagamento" at bounding box center [397, 286] width 122 height 16
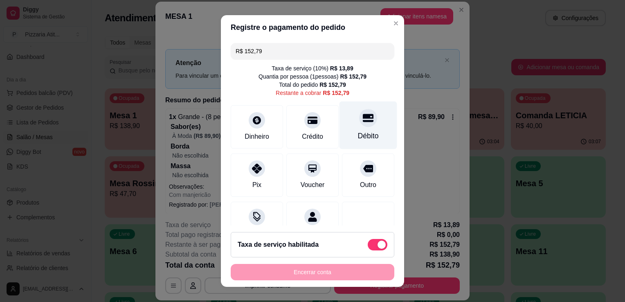
click at [341, 123] on div "Débito" at bounding box center [368, 125] width 58 height 48
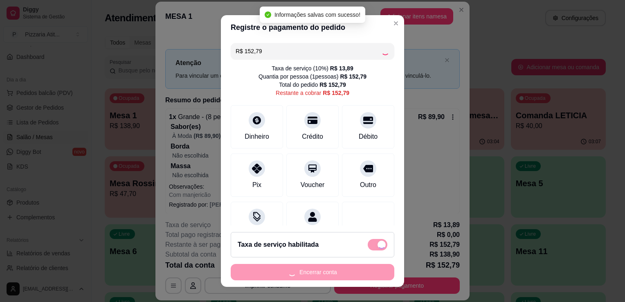
type input "R$ 0,00"
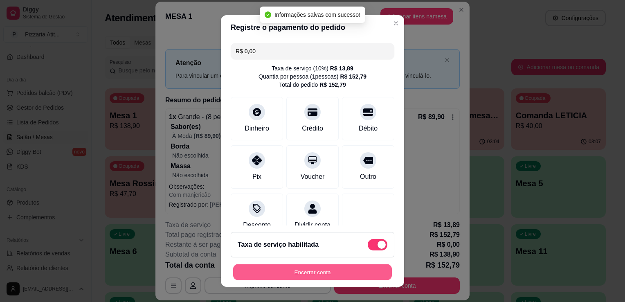
click at [342, 272] on button "Encerrar conta" at bounding box center [312, 272] width 159 height 16
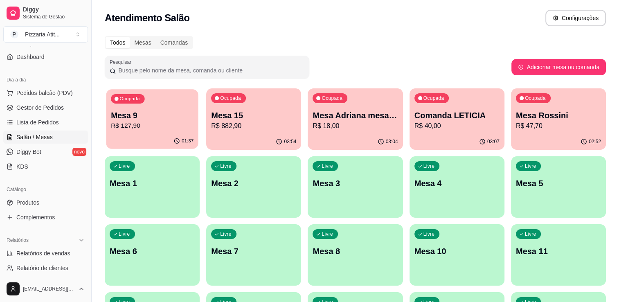
click at [159, 115] on p "Mesa 9" at bounding box center [152, 115] width 83 height 11
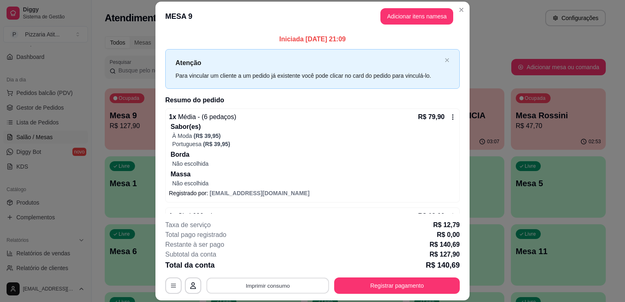
click at [261, 284] on button "Imprimir consumo" at bounding box center [268, 286] width 123 height 16
click at [270, 264] on button "IMPRESSORA" at bounding box center [266, 267] width 57 height 13
click at [351, 284] on button "Registrar pagamento" at bounding box center [397, 286] width 122 height 16
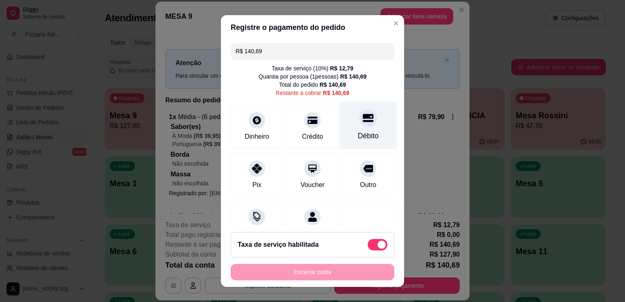
click at [358, 141] on div "Débito" at bounding box center [368, 135] width 21 height 11
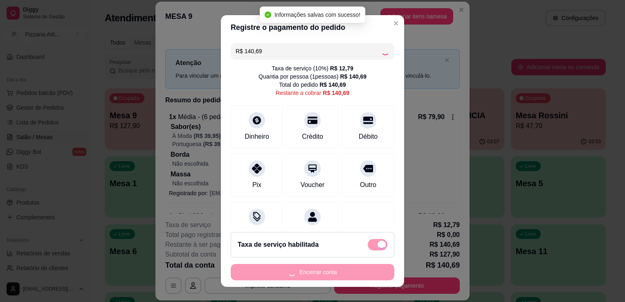
type input "R$ 0,00"
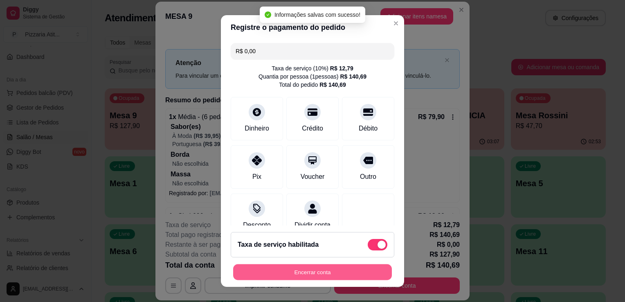
click at [329, 266] on button "Encerrar conta" at bounding box center [312, 272] width 159 height 16
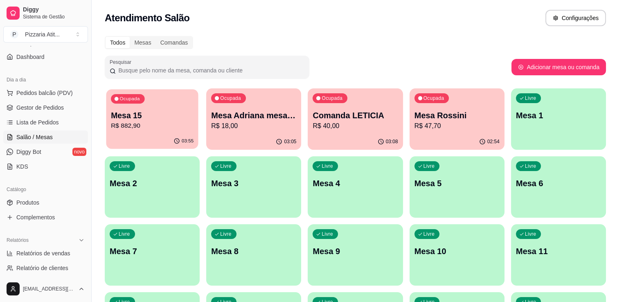
click at [151, 102] on div "Ocupada Mesa 15 R$ 882,90" at bounding box center [152, 111] width 92 height 44
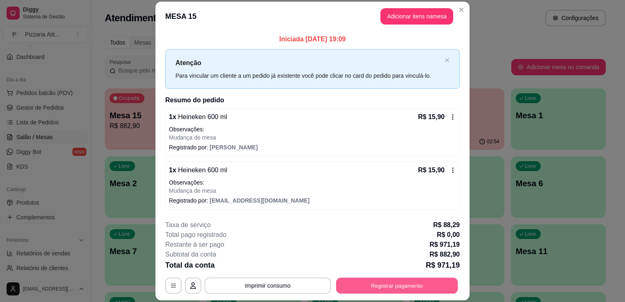
click at [357, 285] on button "Registrar pagamento" at bounding box center [397, 286] width 122 height 16
click at [465, 9] on header "MESA 15 Adicionar itens na mesa" at bounding box center [312, 16] width 314 height 29
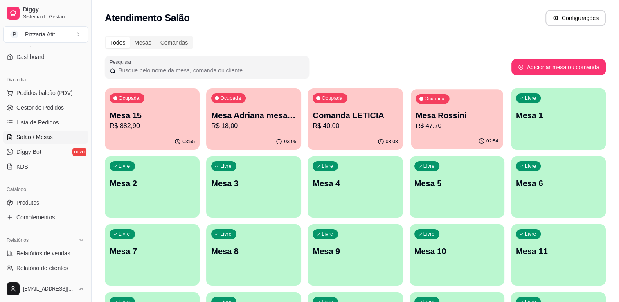
click at [443, 92] on div "Ocupada Mesa Rossini R$ 47,70" at bounding box center [457, 111] width 92 height 44
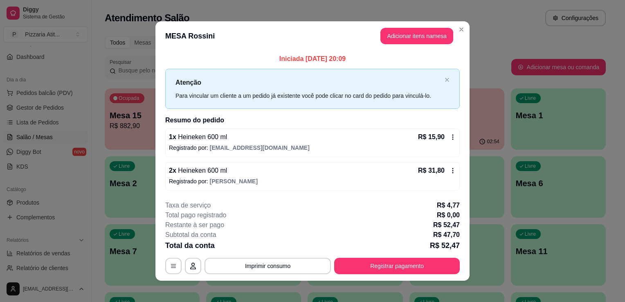
click at [440, 144] on p "Registrado por: [EMAIL_ADDRESS][DOMAIN_NAME]" at bounding box center [312, 148] width 287 height 8
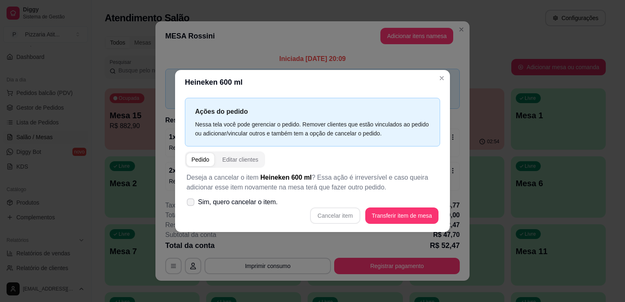
click at [192, 203] on icon at bounding box center [190, 202] width 6 height 4
click at [191, 204] on input "Sim, quero cancelar o item." at bounding box center [188, 206] width 5 height 5
checkbox input "true"
click at [337, 217] on button "Cancelar item" at bounding box center [335, 216] width 49 height 16
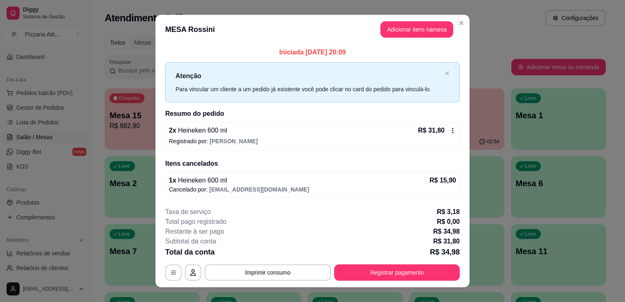
click at [430, 143] on p "Registrado por: [PERSON_NAME]" at bounding box center [312, 141] width 287 height 8
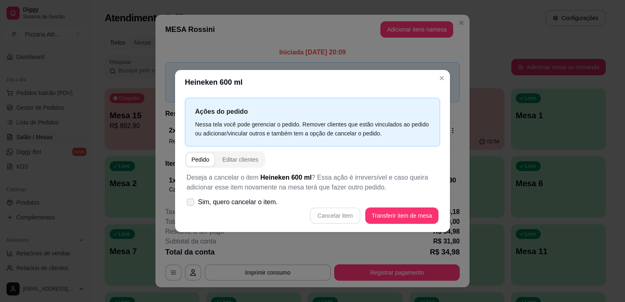
click at [193, 203] on icon at bounding box center [190, 202] width 6 height 4
click at [191, 204] on input "Sim, quero cancelar o item." at bounding box center [188, 206] width 5 height 5
checkbox input "true"
click at [317, 220] on button "Cancelar item" at bounding box center [335, 216] width 49 height 16
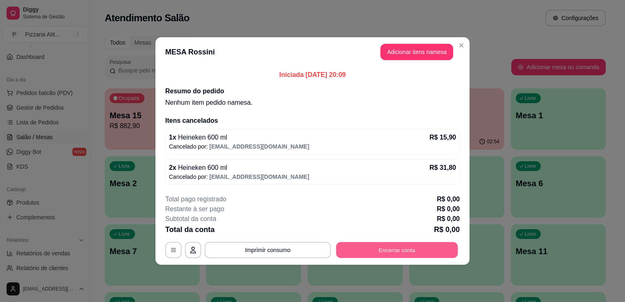
click at [392, 254] on button "Encerrar conta" at bounding box center [397, 250] width 122 height 16
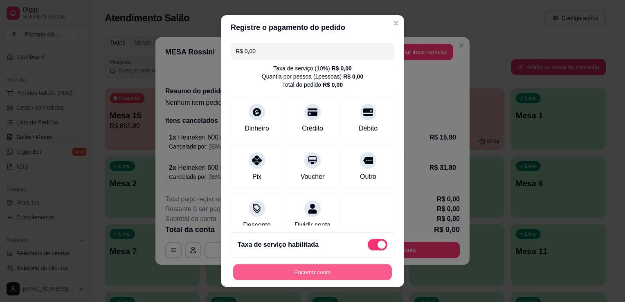
click at [292, 266] on button "Encerrar conta" at bounding box center [312, 272] width 159 height 16
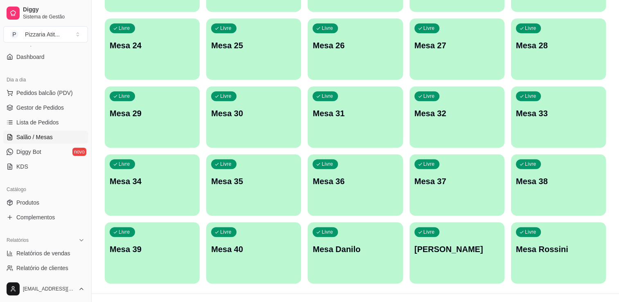
scroll to position [424, 0]
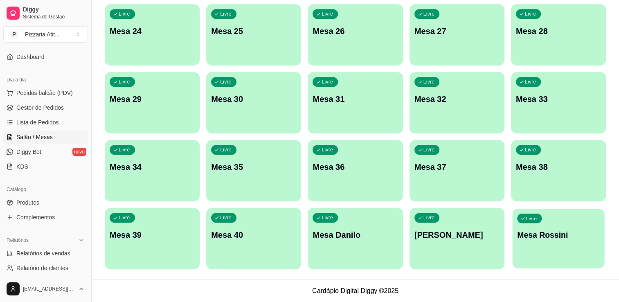
click at [556, 256] on div "Livre Mesa Rossini" at bounding box center [558, 234] width 92 height 50
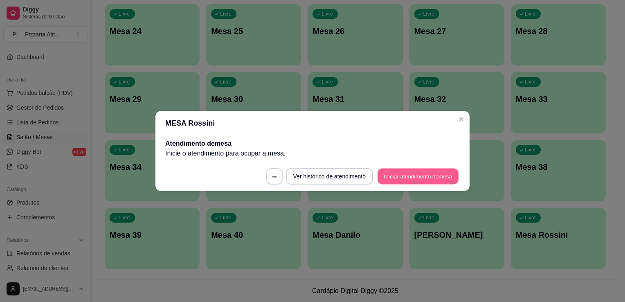
click at [394, 176] on button "Iniciar atendimento de mesa" at bounding box center [417, 176] width 81 height 16
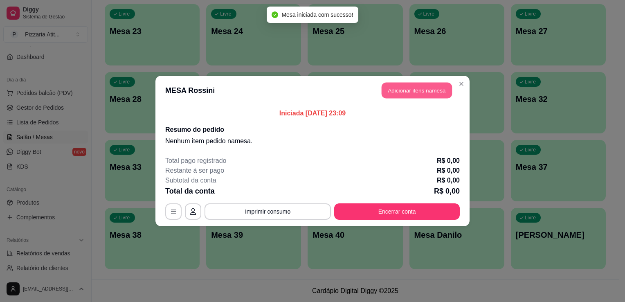
click at [405, 92] on button "Adicionar itens na mesa" at bounding box center [417, 91] width 70 height 16
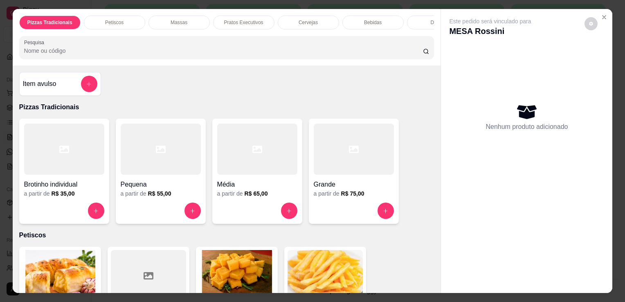
click at [237, 55] on input "Pesquisa" at bounding box center [223, 51] width 399 height 8
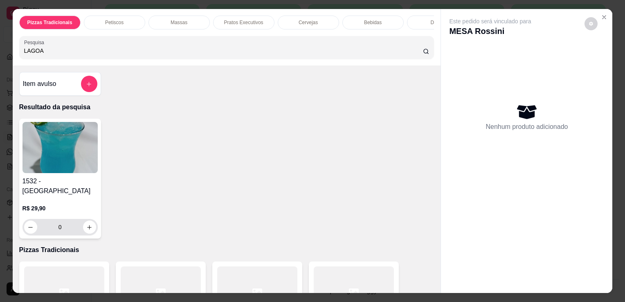
type input "LAGOA"
click at [92, 225] on div "0" at bounding box center [60, 227] width 72 height 16
drag, startPoint x: 92, startPoint y: 225, endPoint x: 83, endPoint y: 216, distance: 13.0
click at [83, 219] on div "0" at bounding box center [60, 227] width 72 height 16
click at [83, 221] on button "increase-product-quantity" at bounding box center [89, 227] width 13 height 13
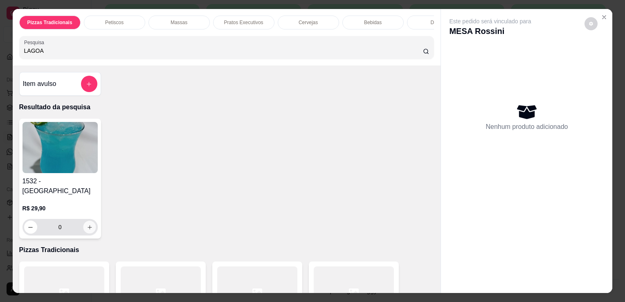
type input "1"
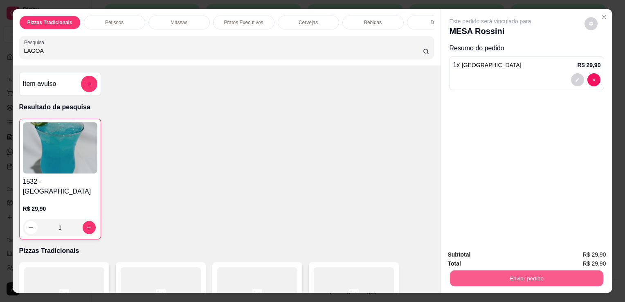
click at [478, 273] on button "Enviar pedido" at bounding box center [526, 278] width 153 height 16
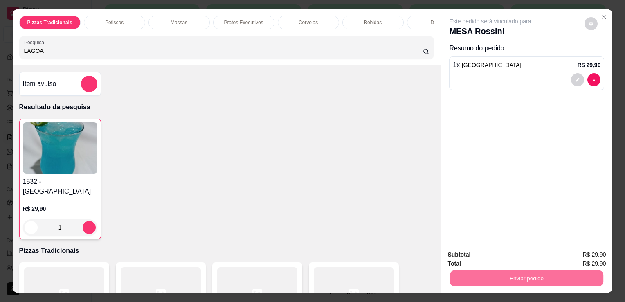
click at [483, 256] on button "Não registrar e enviar pedido" at bounding box center [499, 255] width 83 height 15
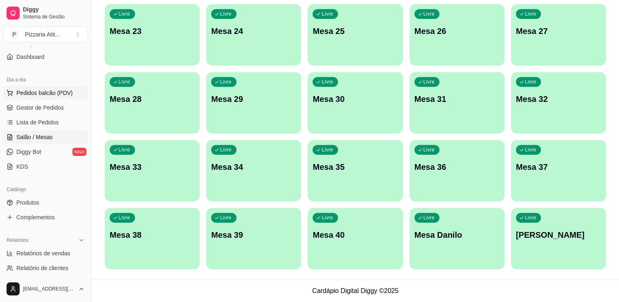
click at [38, 86] on button "Pedidos balcão (PDV)" at bounding box center [45, 92] width 85 height 13
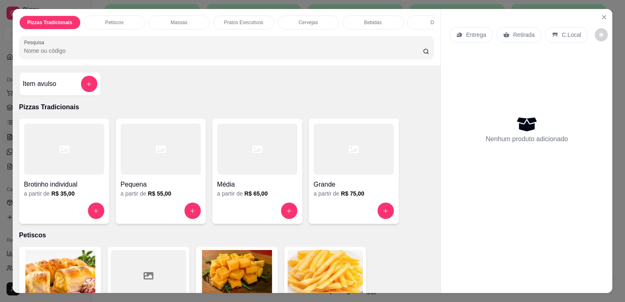
click at [39, 89] on h4 "Item avulso" at bounding box center [40, 84] width 34 height 10
click at [399, 85] on div "Item avulso Pizzas Tradicionais Brotinho individual a partir de R$ 35,00 Pequen…" at bounding box center [227, 178] width 428 height 227
click at [355, 52] on input "Pesquisa" at bounding box center [223, 51] width 399 height 8
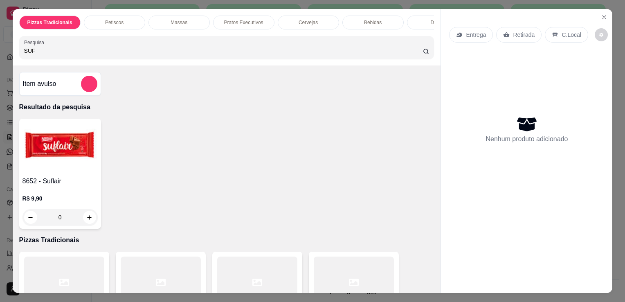
type input "SUF"
click at [62, 153] on img at bounding box center [59, 147] width 75 height 51
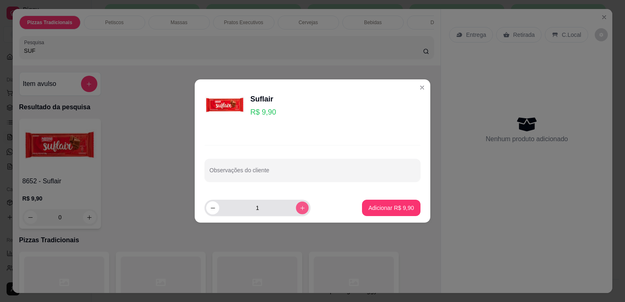
click at [299, 207] on icon "increase-product-quantity" at bounding box center [302, 208] width 6 height 6
type input "2"
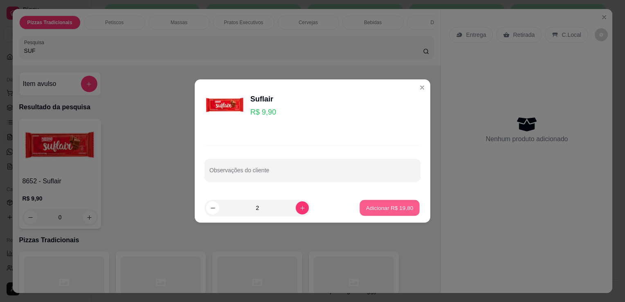
click at [403, 207] on p "Adicionar R$ 19,80" at bounding box center [389, 208] width 47 height 8
type input "2"
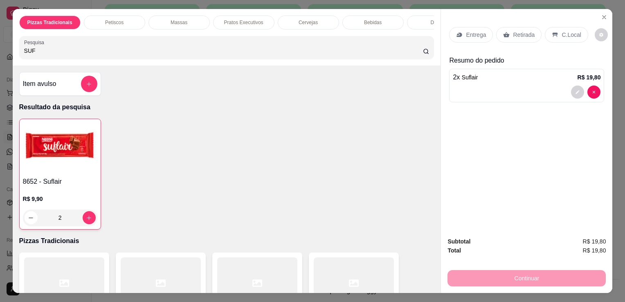
click at [568, 31] on p "C.Local" at bounding box center [571, 35] width 19 height 8
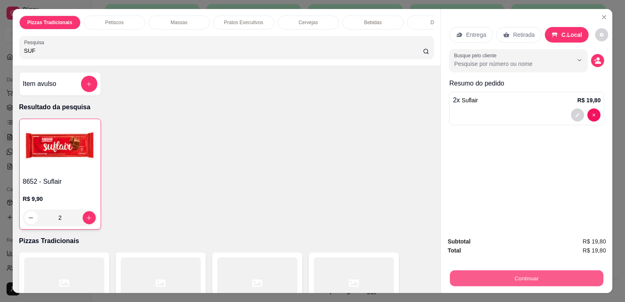
click at [510, 272] on button "Continuar" at bounding box center [526, 278] width 153 height 16
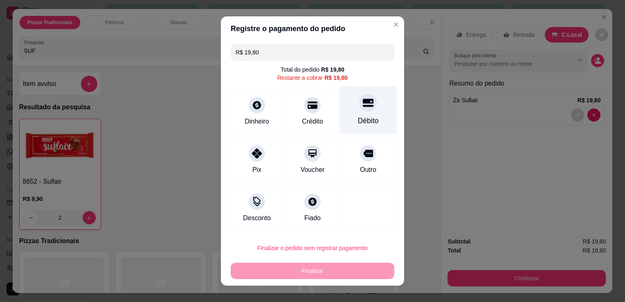
click at [358, 124] on div "Débito" at bounding box center [368, 120] width 21 height 11
type input "R$ 0,00"
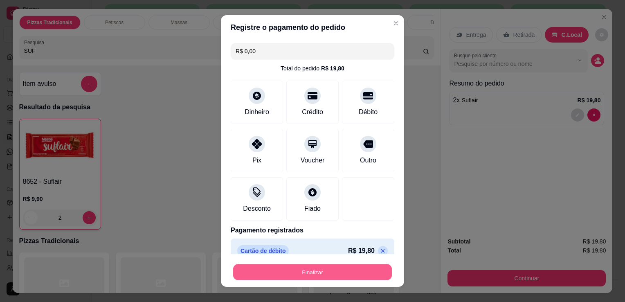
click at [335, 276] on button "Finalizar" at bounding box center [312, 272] width 159 height 16
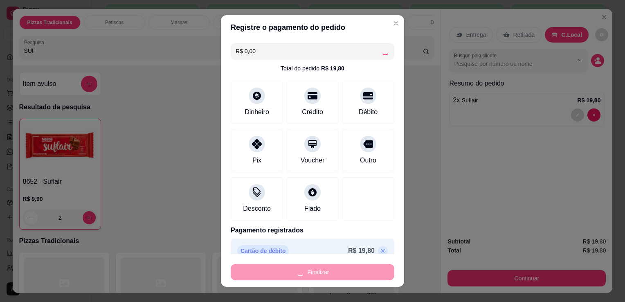
type input "0"
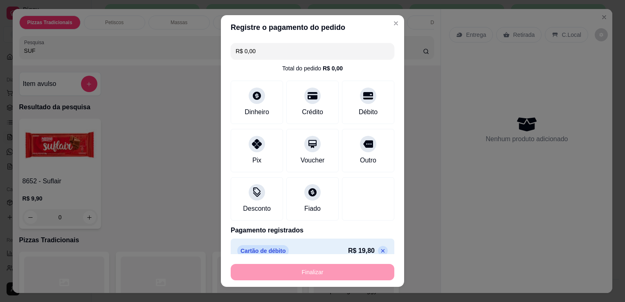
type input "-R$ 19,80"
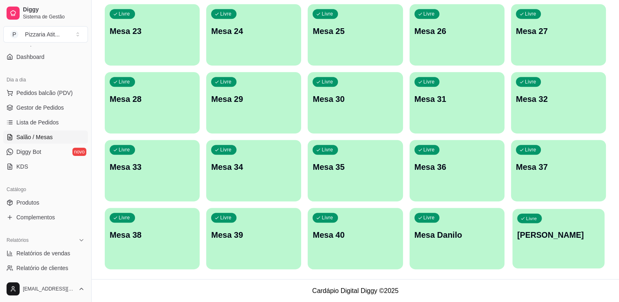
click at [546, 243] on div "Livre Comanda LUIZ" at bounding box center [558, 234] width 92 height 50
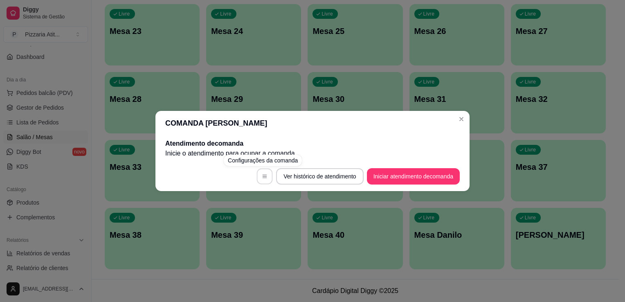
click at [259, 179] on button "button" at bounding box center [265, 176] width 16 height 16
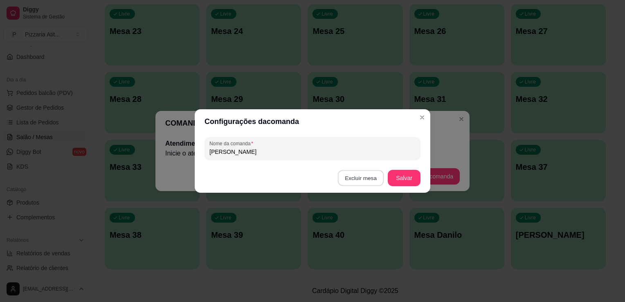
click at [371, 175] on button "Excluir mesa" at bounding box center [361, 178] width 46 height 16
click at [359, 235] on button "Confirmar" at bounding box center [362, 230] width 29 height 12
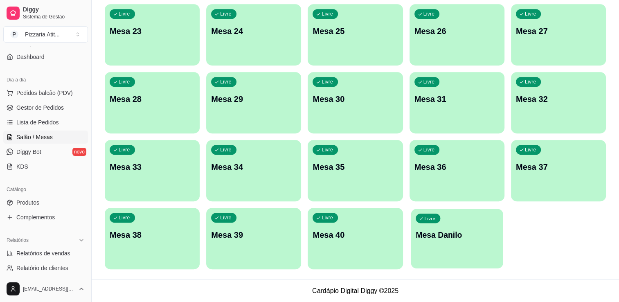
click at [443, 242] on div "Livre Mesa Danilo" at bounding box center [457, 234] width 92 height 50
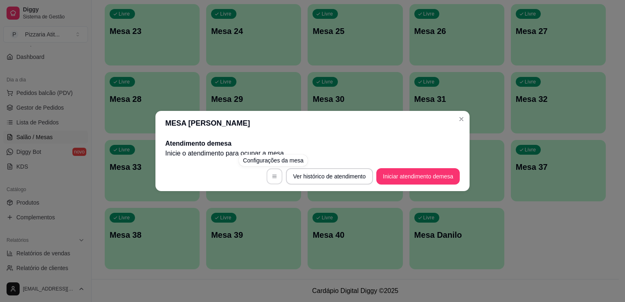
click at [278, 177] on button "button" at bounding box center [274, 176] width 16 height 16
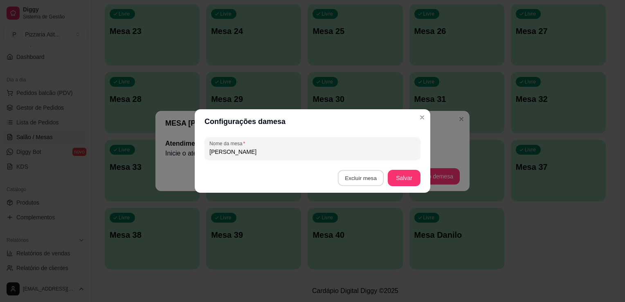
click at [349, 180] on button "Excluir mesa" at bounding box center [361, 178] width 46 height 16
click at [356, 226] on button "Confirmar" at bounding box center [362, 230] width 29 height 12
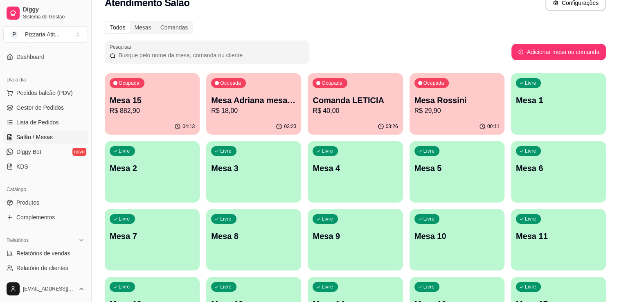
scroll to position [16, 0]
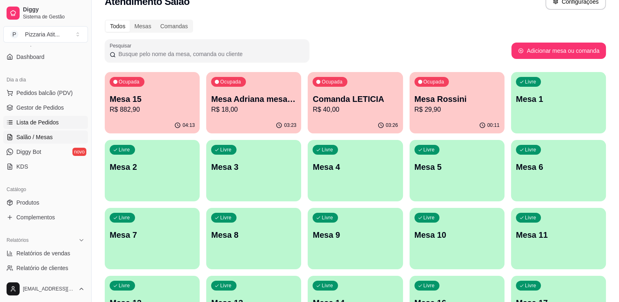
click at [47, 126] on link "Lista de Pedidos" at bounding box center [45, 122] width 85 height 13
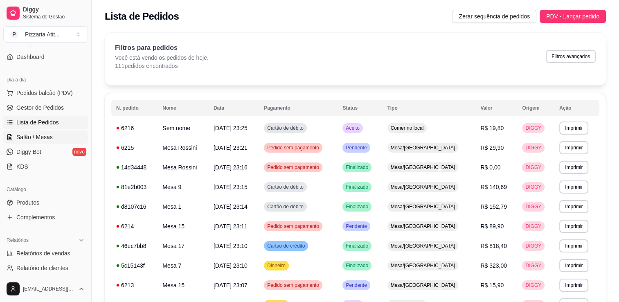
click at [45, 141] on link "Salão / Mesas" at bounding box center [45, 136] width 85 height 13
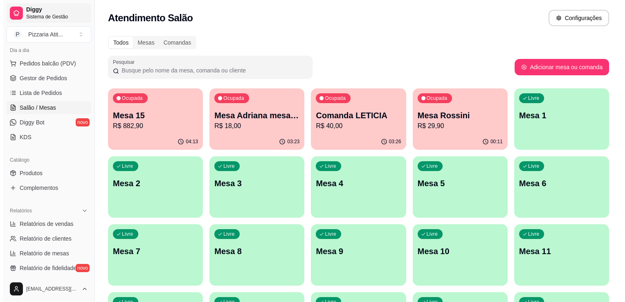
scroll to position [98, 0]
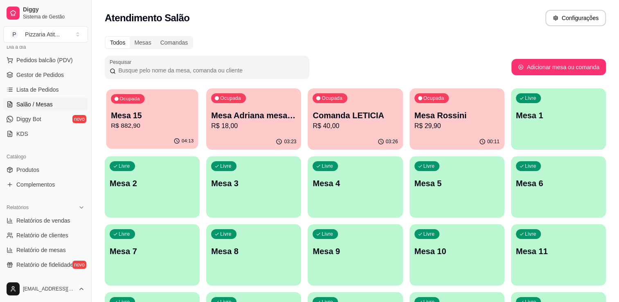
click at [128, 144] on div "04:13" at bounding box center [152, 141] width 92 height 16
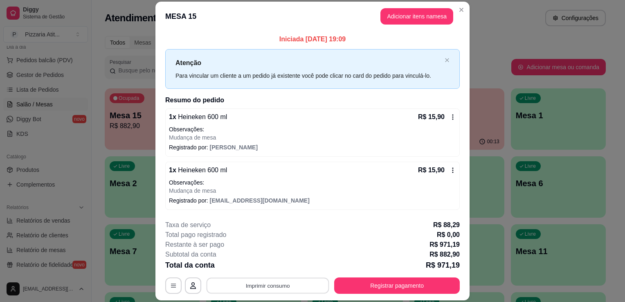
click at [271, 288] on button "Imprimir consumo" at bounding box center [268, 286] width 123 height 16
click at [284, 268] on button "IMPRESSORA" at bounding box center [266, 267] width 57 height 13
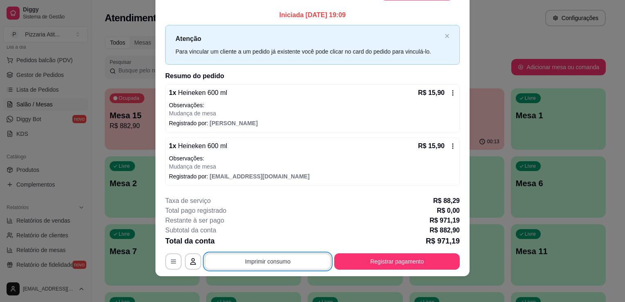
scroll to position [25, 0]
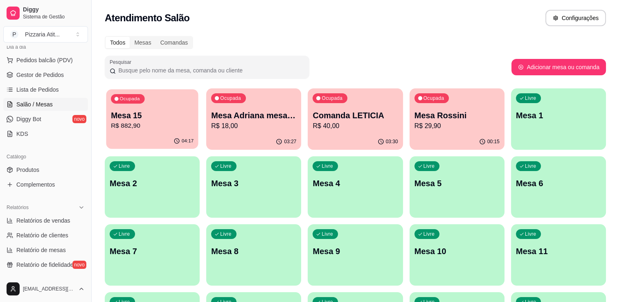
click at [159, 123] on p "R$ 882,90" at bounding box center [152, 125] width 83 height 9
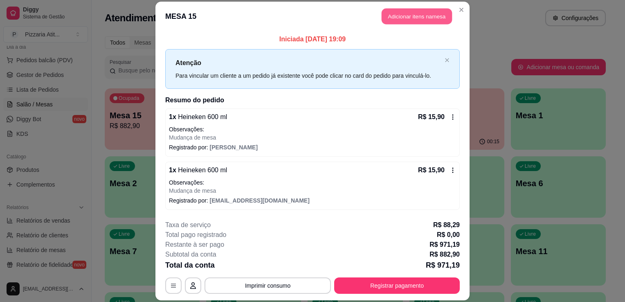
click at [433, 13] on button "Adicionar itens na mesa" at bounding box center [417, 16] width 70 height 16
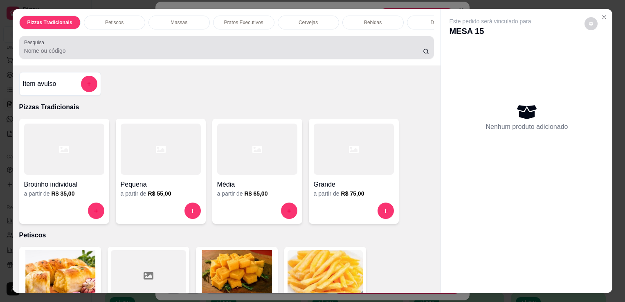
click at [326, 53] on input "Pesquisa" at bounding box center [223, 51] width 399 height 8
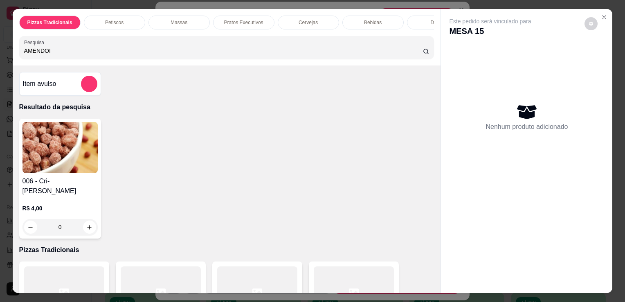
type input "AMENDOI"
click at [76, 162] on img at bounding box center [59, 147] width 75 height 51
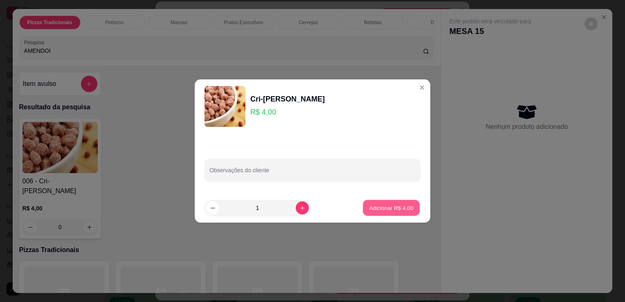
click at [383, 207] on p "Adicionar R$ 4,00" at bounding box center [391, 208] width 44 height 8
type input "1"
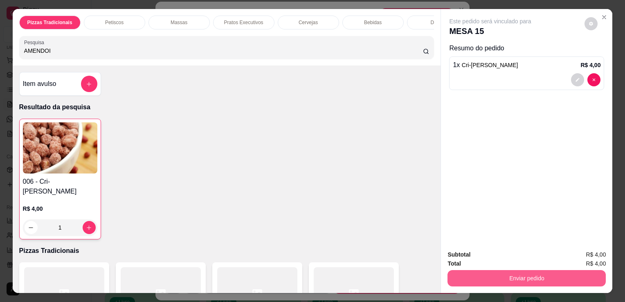
click at [503, 274] on button "Enviar pedido" at bounding box center [526, 278] width 158 height 16
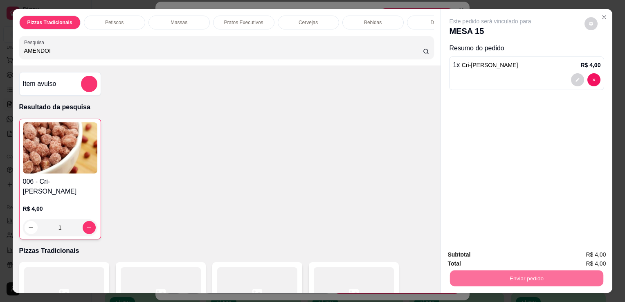
click at [479, 250] on button "Não registrar e enviar pedido" at bounding box center [499, 254] width 83 height 15
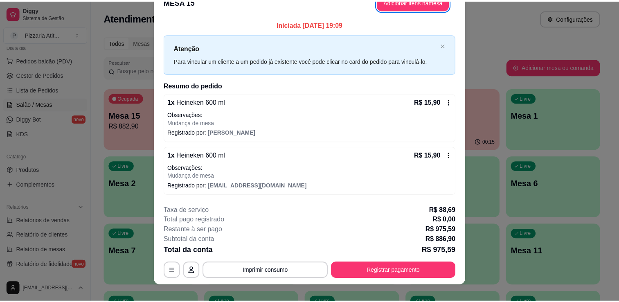
scroll to position [16, 0]
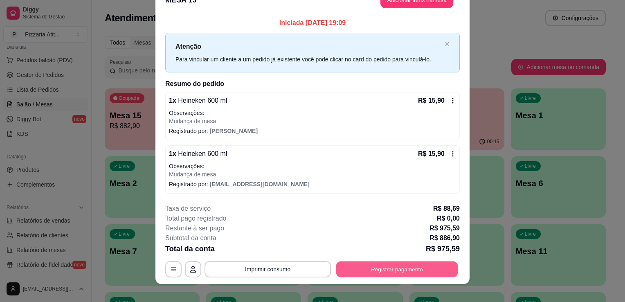
click at [420, 266] on button "Registrar pagamento" at bounding box center [397, 269] width 122 height 16
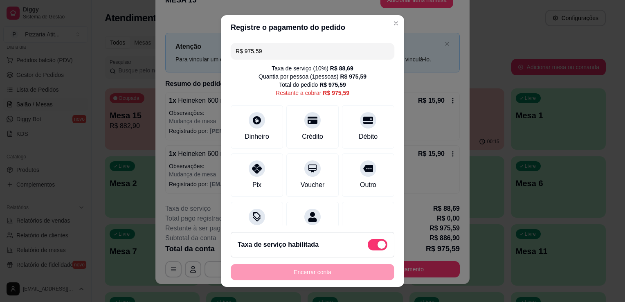
click at [320, 47] on input "R$ 975,59" at bounding box center [313, 51] width 154 height 16
click at [252, 161] on icon at bounding box center [257, 166] width 11 height 11
click at [300, 54] on input "R$ 756,59" at bounding box center [313, 51] width 154 height 16
click at [309, 136] on div "Crédito" at bounding box center [312, 135] width 23 height 11
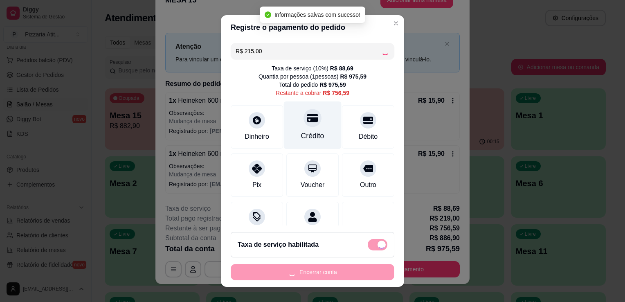
type input "R$ 541,59"
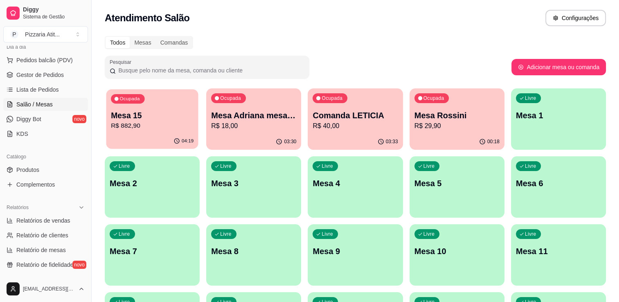
click at [170, 108] on div "Ocupada Mesa 15 R$ 882,90" at bounding box center [152, 111] width 92 height 44
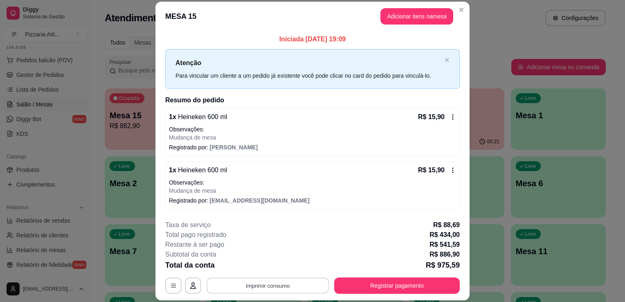
click at [314, 287] on button "Imprimir consumo" at bounding box center [268, 286] width 123 height 16
click at [267, 272] on button "IMPRESSORA" at bounding box center [267, 267] width 59 height 13
click at [358, 291] on button "Registrar pagamento" at bounding box center [397, 286] width 122 height 16
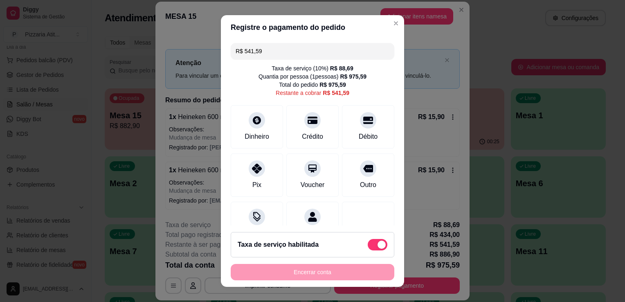
click at [327, 43] on input "R$ 541,59" at bounding box center [313, 51] width 154 height 16
click at [312, 115] on div "Crédito" at bounding box center [313, 125] width 58 height 48
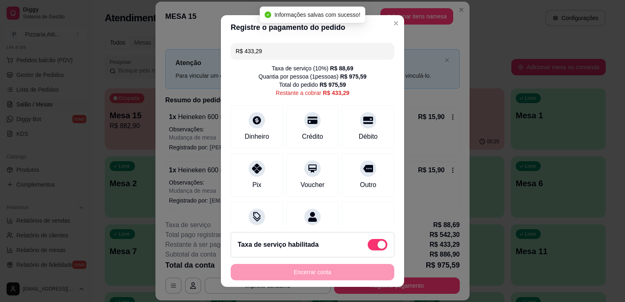
click at [315, 53] on input "R$ 433,29" at bounding box center [313, 51] width 154 height 16
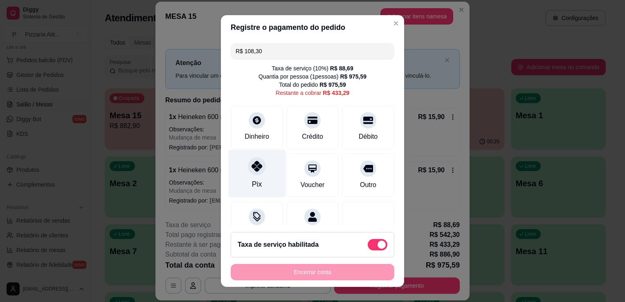
click at [238, 174] on div "Pix" at bounding box center [257, 174] width 58 height 48
click at [298, 50] on input "R$ 324,99" at bounding box center [313, 51] width 154 height 16
click at [253, 169] on icon at bounding box center [257, 166] width 11 height 11
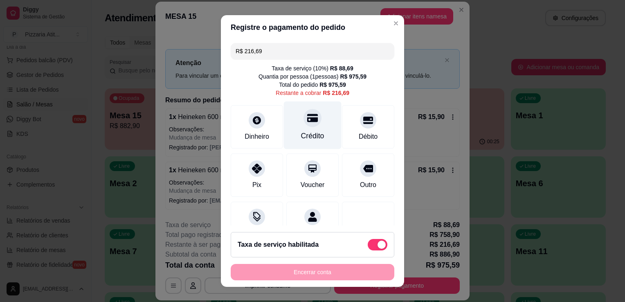
click at [315, 137] on div "Crédito" at bounding box center [312, 135] width 23 height 11
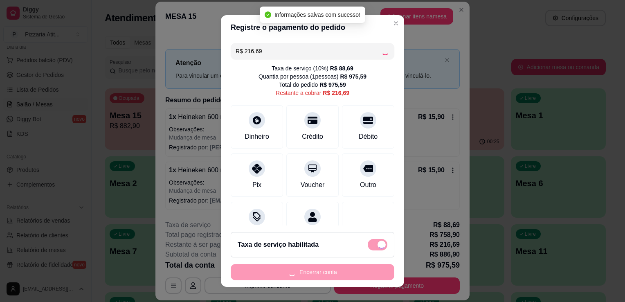
type input "R$ 0,00"
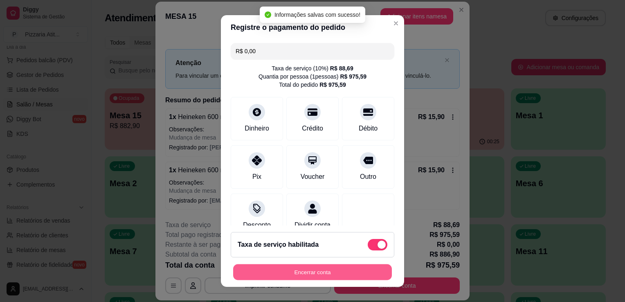
click at [317, 269] on button "Encerrar conta" at bounding box center [312, 272] width 159 height 16
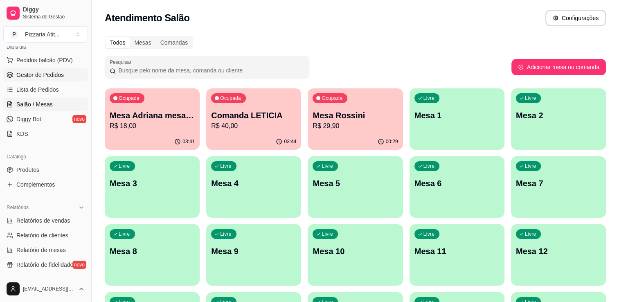
click at [38, 77] on span "Gestor de Pedidos" at bounding box center [39, 75] width 47 height 8
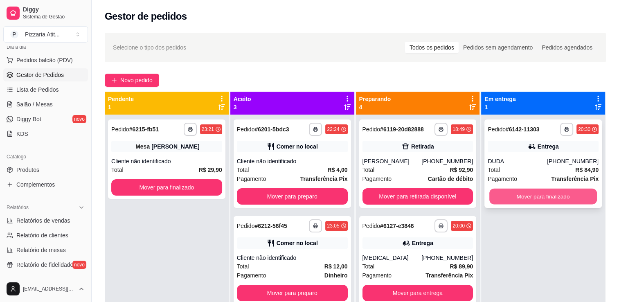
click at [532, 193] on button "Mover para finalizado" at bounding box center [543, 197] width 108 height 16
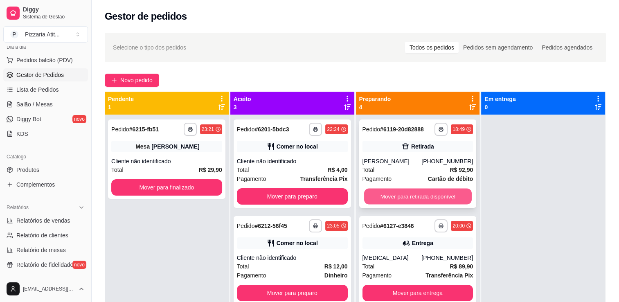
click at [453, 204] on button "Mover para retirada disponível" at bounding box center [418, 197] width 108 height 16
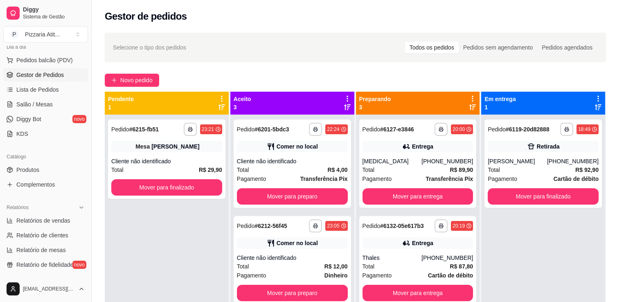
click at [453, 209] on div "**********" at bounding box center [418, 266] width 124 height 302
click at [454, 202] on button "Mover para entrega" at bounding box center [418, 197] width 108 height 16
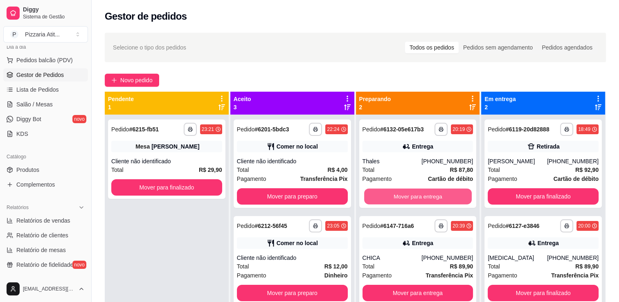
click at [454, 202] on button "Mover para entrega" at bounding box center [418, 197] width 108 height 16
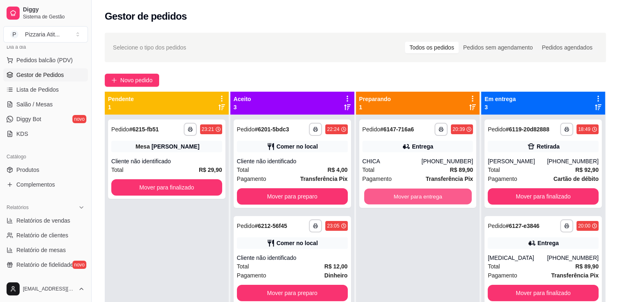
click at [454, 202] on button "Mover para entrega" at bounding box center [418, 197] width 108 height 16
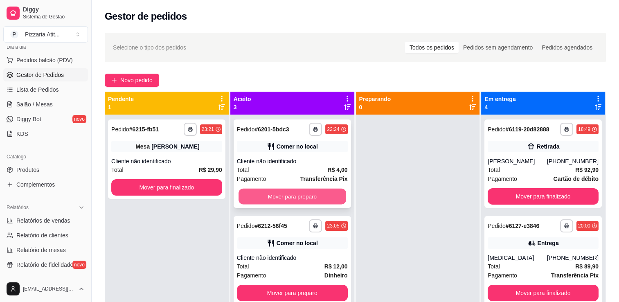
click at [278, 195] on button "Mover para preparo" at bounding box center [292, 197] width 108 height 16
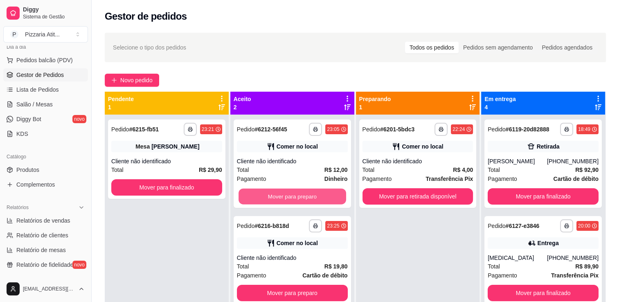
click at [278, 195] on button "Mover para preparo" at bounding box center [292, 197] width 108 height 16
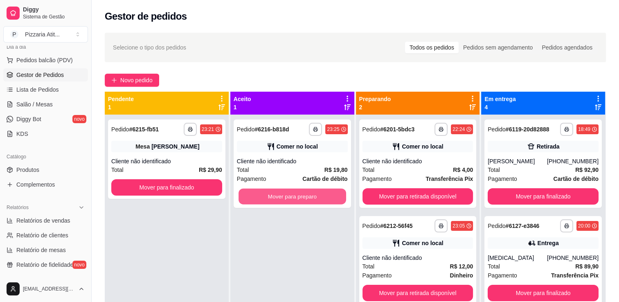
click at [278, 195] on button "Mover para preparo" at bounding box center [292, 197] width 108 height 16
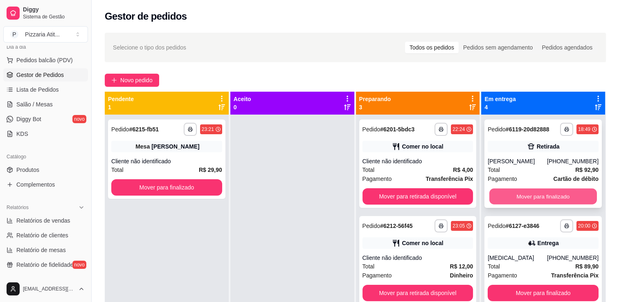
click at [510, 204] on button "Mover para finalizado" at bounding box center [543, 197] width 108 height 16
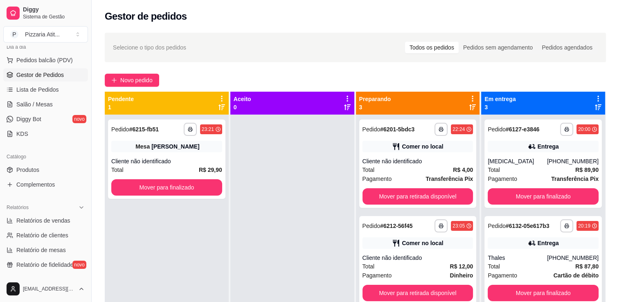
click at [510, 206] on div "**********" at bounding box center [542, 163] width 117 height 88
click at [519, 192] on button "Mover para finalizado" at bounding box center [543, 197] width 108 height 16
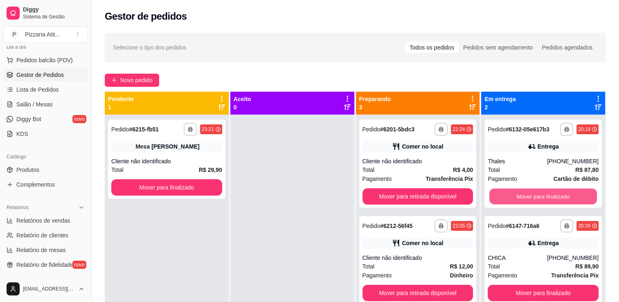
click at [519, 192] on button "Mover para finalizado" at bounding box center [543, 197] width 108 height 16
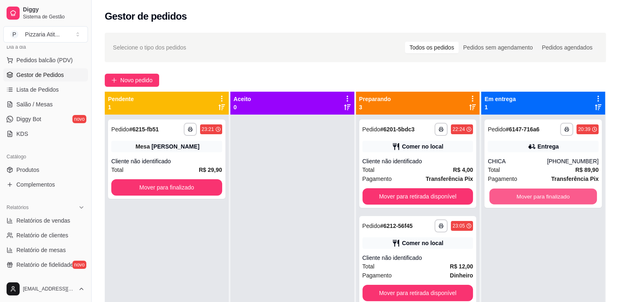
click at [519, 192] on button "Mover para finalizado" at bounding box center [543, 197] width 108 height 16
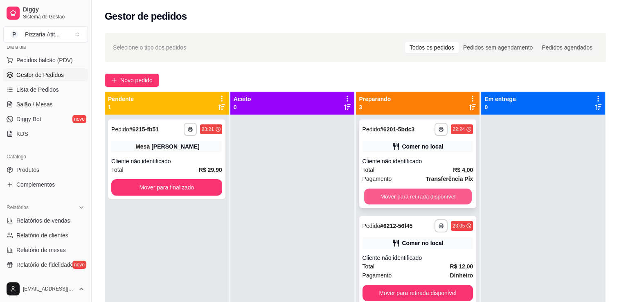
click at [424, 198] on button "Mover para retirada disponível" at bounding box center [418, 197] width 108 height 16
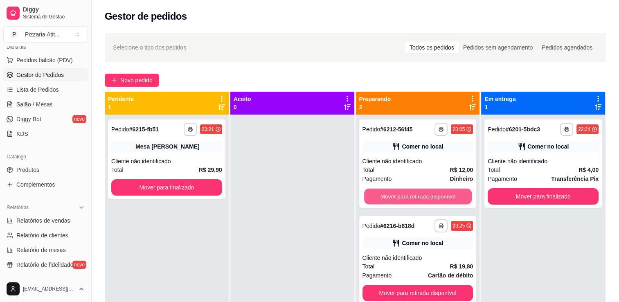
click at [424, 198] on button "Mover para retirada disponível" at bounding box center [418, 197] width 108 height 16
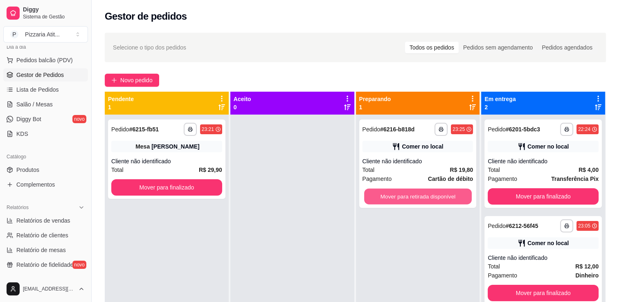
click at [424, 198] on button "Mover para retirada disponível" at bounding box center [418, 197] width 108 height 16
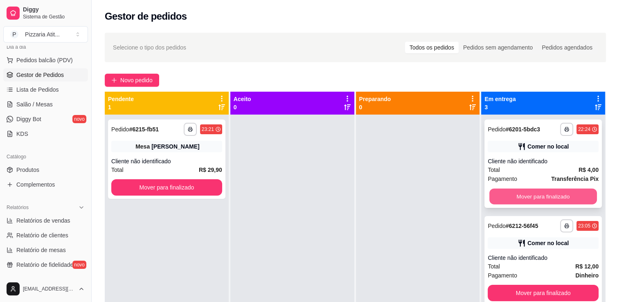
click at [517, 198] on button "Mover para finalizado" at bounding box center [543, 197] width 108 height 16
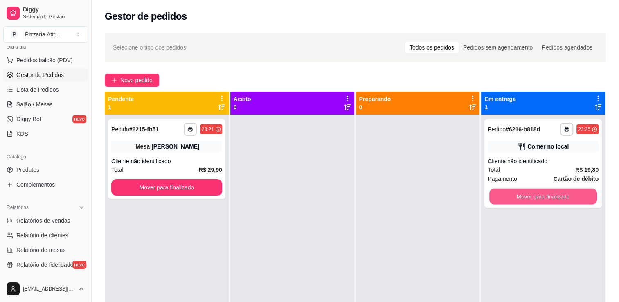
click at [517, 198] on button "Mover para finalizado" at bounding box center [543, 197] width 108 height 16
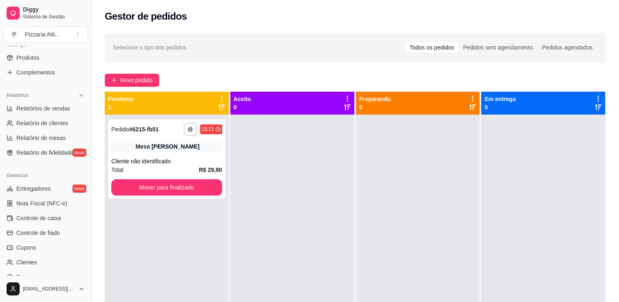
scroll to position [222, 0]
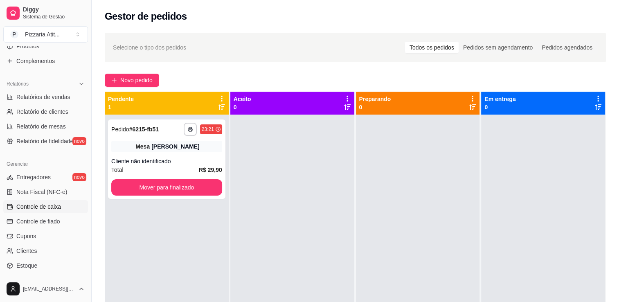
click at [56, 209] on span "Controle de caixa" at bounding box center [38, 206] width 45 height 8
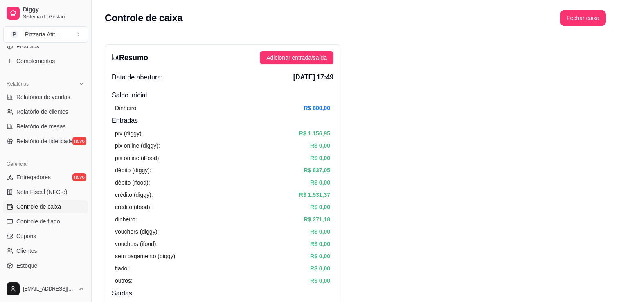
click at [88, 54] on button "Toggle Sidebar" at bounding box center [91, 151] width 7 height 302
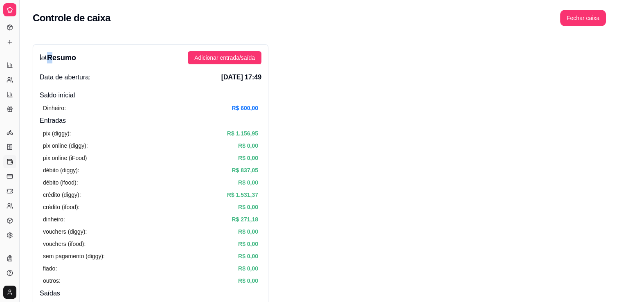
scroll to position [121, 0]
drag, startPoint x: 88, startPoint y: 54, endPoint x: 19, endPoint y: 83, distance: 74.4
click at [19, 83] on button "Toggle Sidebar" at bounding box center [19, 151] width 7 height 302
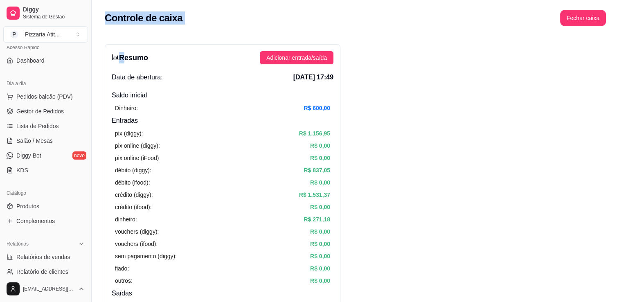
scroll to position [38, 0]
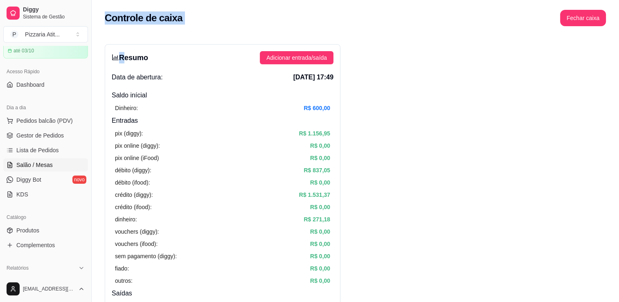
click at [49, 163] on span "Salão / Mesas" at bounding box center [34, 165] width 36 height 8
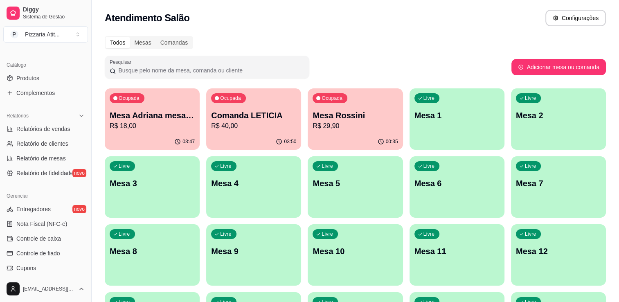
scroll to position [191, 0]
click at [62, 235] on link "Controle de caixa" at bounding box center [45, 237] width 85 height 13
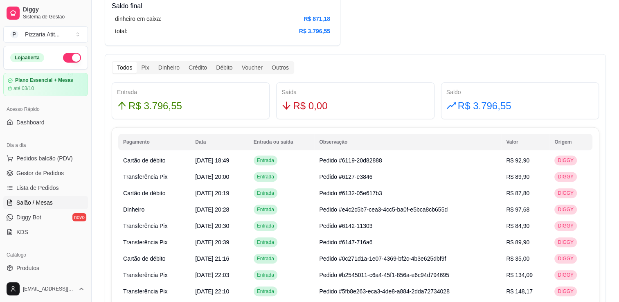
click at [44, 204] on span "Salão / Mesas" at bounding box center [34, 202] width 36 height 8
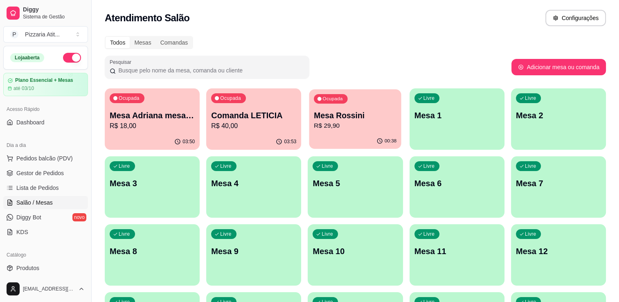
click at [350, 124] on p "R$ 29,90" at bounding box center [355, 125] width 83 height 9
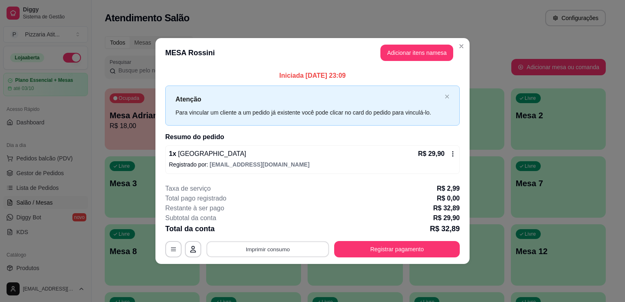
click at [279, 249] on button "Imprimir consumo" at bounding box center [268, 249] width 123 height 16
click at [276, 233] on button "IMPRESSORA" at bounding box center [270, 229] width 57 height 13
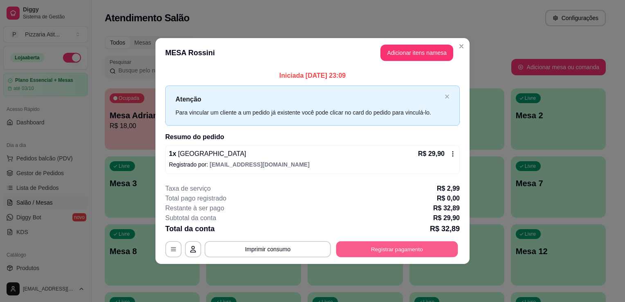
click at [397, 243] on button "Registrar pagamento" at bounding box center [397, 249] width 122 height 16
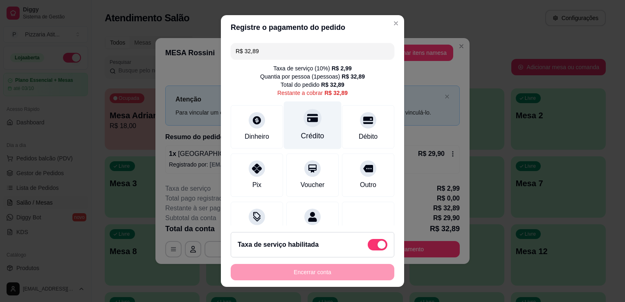
click at [310, 135] on div "Crédito" at bounding box center [312, 135] width 23 height 11
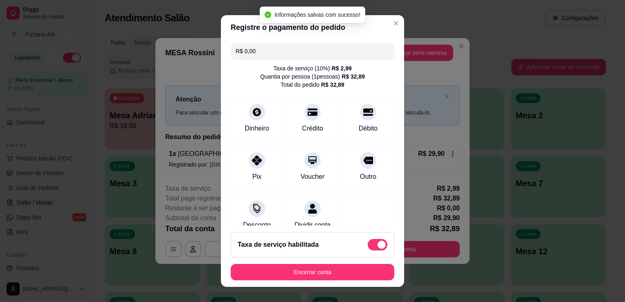
type input "R$ 0,00"
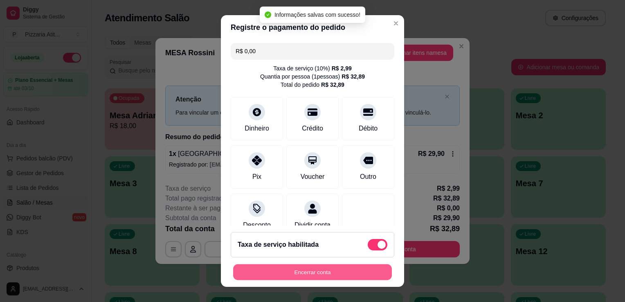
click at [324, 273] on button "Encerrar conta" at bounding box center [312, 272] width 159 height 16
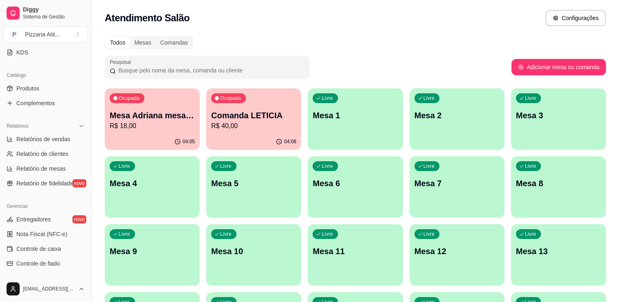
scroll to position [180, 0]
click at [62, 245] on link "Controle de caixa" at bounding box center [45, 248] width 85 height 13
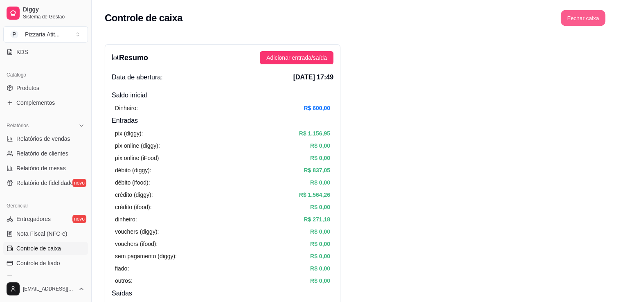
click at [586, 19] on button "Fechar caixa" at bounding box center [583, 18] width 45 height 16
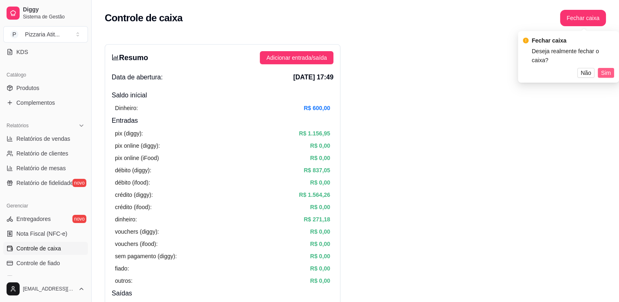
click at [607, 68] on span "Sim" at bounding box center [606, 72] width 10 height 9
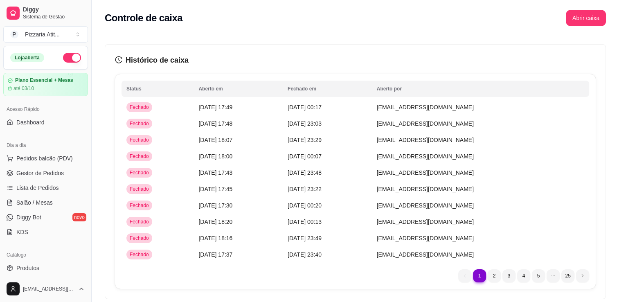
click at [65, 54] on button "button" at bounding box center [72, 58] width 18 height 10
